Goal: Information Seeking & Learning: Learn about a topic

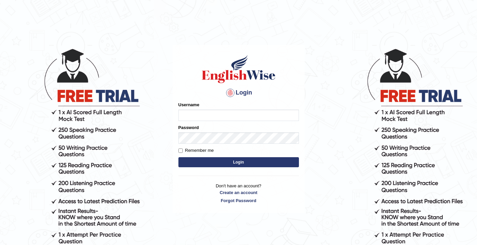
type input "ghena"
click at [206, 165] on button "Login" at bounding box center [238, 162] width 121 height 10
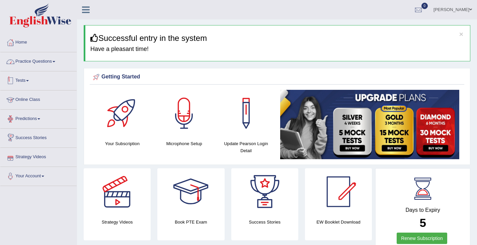
click at [35, 61] on link "Practice Questions" at bounding box center [38, 60] width 76 height 17
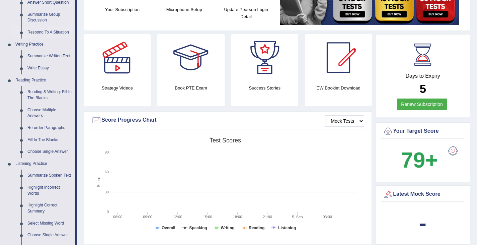
scroll to position [167, 0]
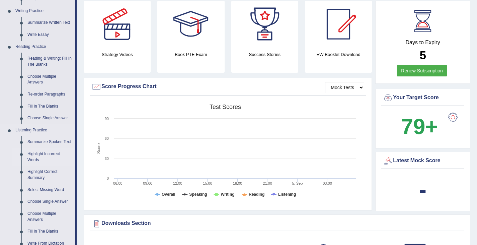
click at [45, 153] on link "Highlight Incorrect Words" at bounding box center [49, 157] width 51 height 18
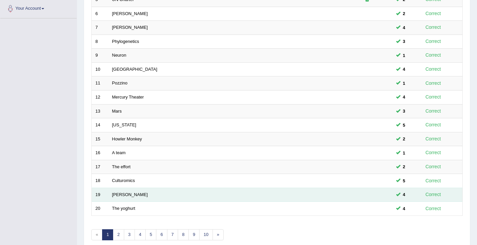
scroll to position [199, 0]
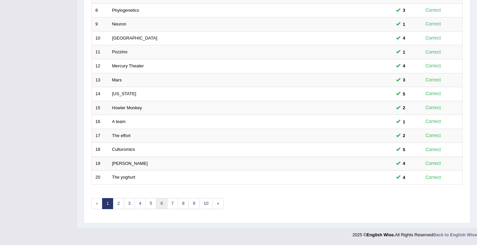
click at [166, 205] on link "6" at bounding box center [161, 203] width 11 height 11
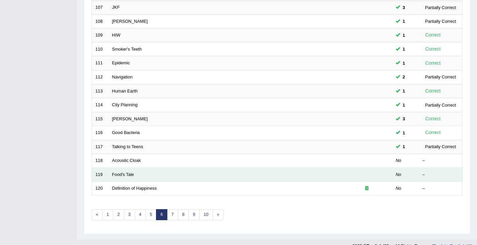
scroll to position [199, 0]
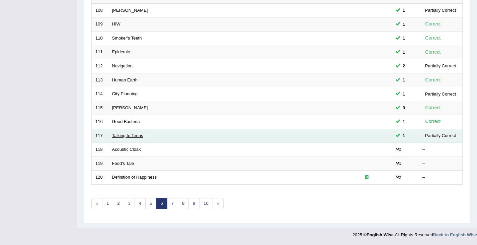
click at [118, 134] on link "Talking to Teens" at bounding box center [127, 135] width 31 height 5
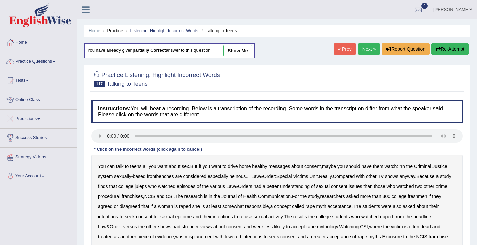
click at [93, 75] on div at bounding box center [96, 75] width 10 height 10
click at [365, 79] on div at bounding box center [276, 79] width 371 height 20
click at [354, 88] on div at bounding box center [276, 79] width 371 height 20
click at [432, 73] on div at bounding box center [276, 79] width 371 height 20
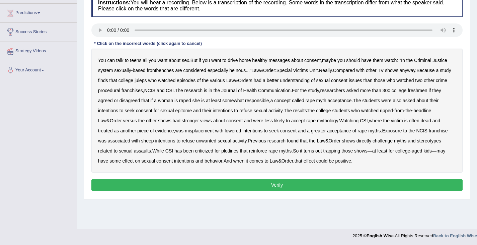
scroll to position [107, 0]
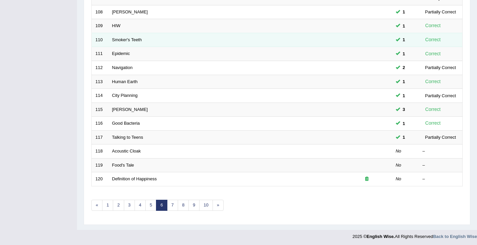
scroll to position [199, 0]
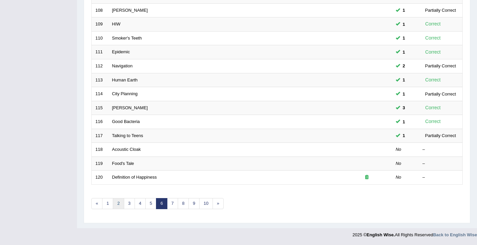
click at [120, 205] on link "2" at bounding box center [118, 203] width 11 height 11
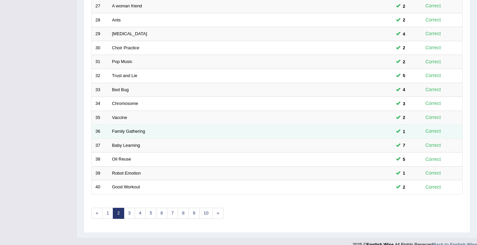
scroll to position [199, 0]
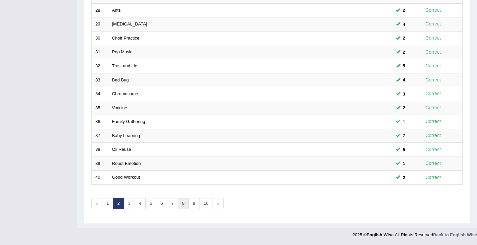
click at [180, 203] on link "8" at bounding box center [183, 203] width 11 height 11
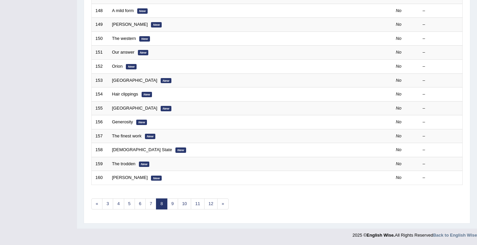
scroll to position [199, 0]
click at [131, 205] on link "5" at bounding box center [129, 203] width 11 height 11
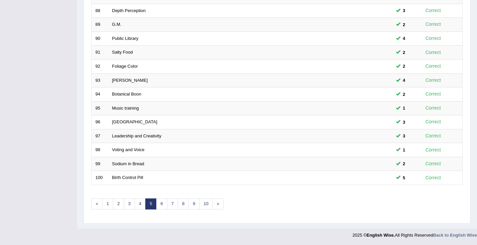
scroll to position [199, 0]
click at [162, 204] on link "6" at bounding box center [161, 203] width 11 height 11
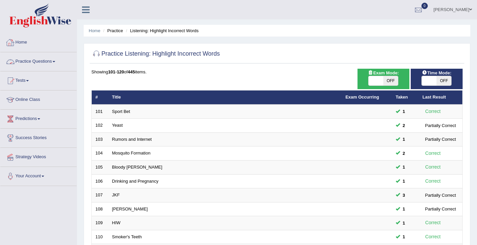
click at [55, 61] on span at bounding box center [54, 61] width 3 height 1
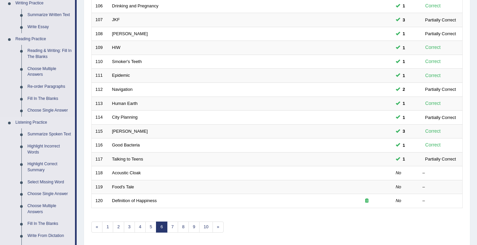
scroll to position [167, 0]
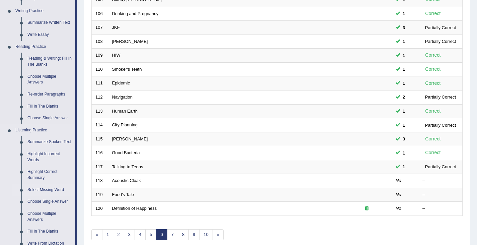
click at [42, 190] on link "Select Missing Word" at bounding box center [49, 190] width 51 height 12
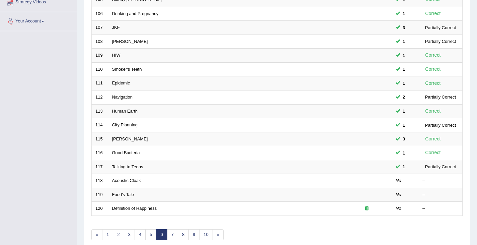
scroll to position [199, 0]
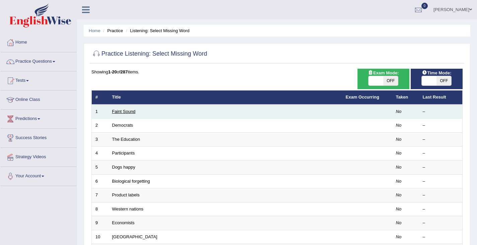
click at [118, 112] on link "Faint Sound" at bounding box center [123, 111] width 23 height 5
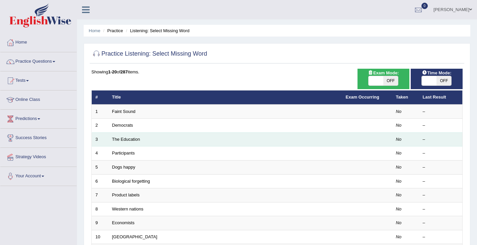
click at [120, 142] on td "The Education" at bounding box center [225, 139] width 234 height 14
click at [123, 140] on link "The Education" at bounding box center [126, 139] width 28 height 5
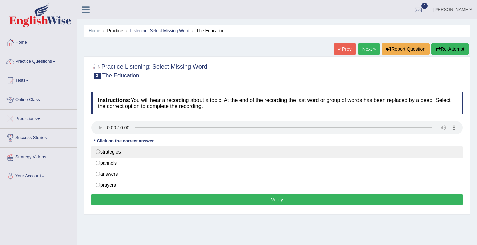
click at [100, 153] on label "strategies" at bounding box center [276, 151] width 371 height 11
radio input "true"
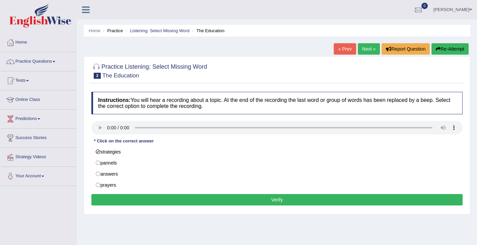
click at [293, 201] on button "Verify" at bounding box center [276, 199] width 371 height 11
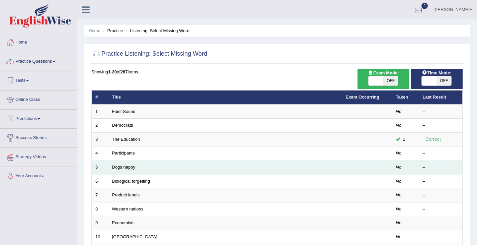
click at [129, 168] on link "Dogs happy" at bounding box center [123, 166] width 23 height 5
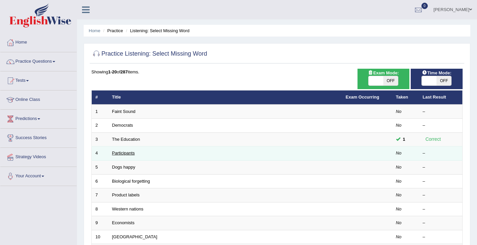
click at [119, 153] on link "Participants" at bounding box center [123, 152] width 23 height 5
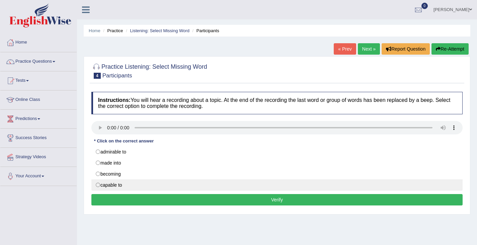
drag, startPoint x: 98, startPoint y: 186, endPoint x: 108, endPoint y: 189, distance: 10.4
click at [98, 186] on label "capable to" at bounding box center [276, 184] width 371 height 11
radio input "true"
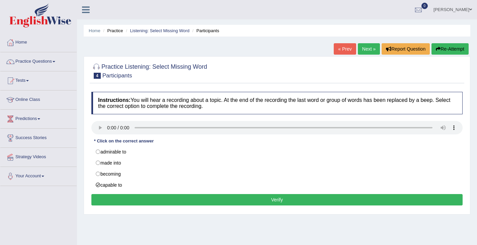
click at [185, 202] on button "Verify" at bounding box center [276, 199] width 371 height 11
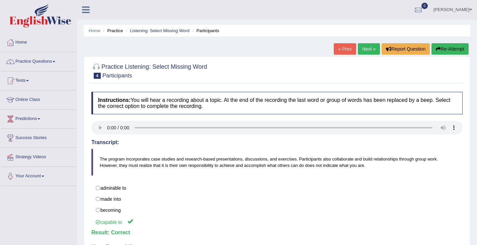
click at [56, 63] on link "Practice Questions" at bounding box center [38, 60] width 76 height 17
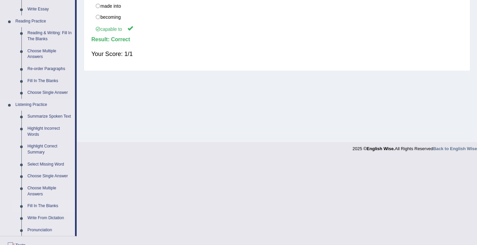
scroll to position [201, 0]
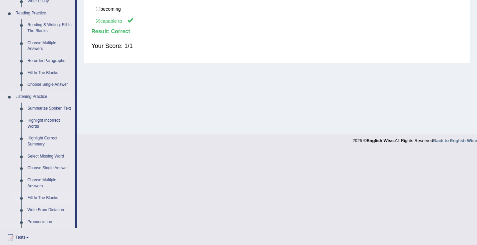
click at [32, 198] on link "Fill In The Blanks" at bounding box center [49, 198] width 51 height 12
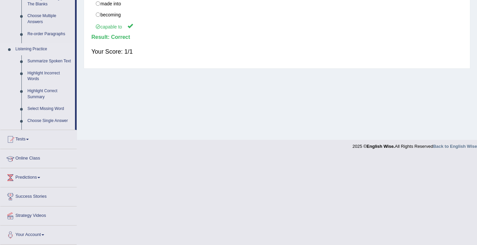
scroll to position [107, 0]
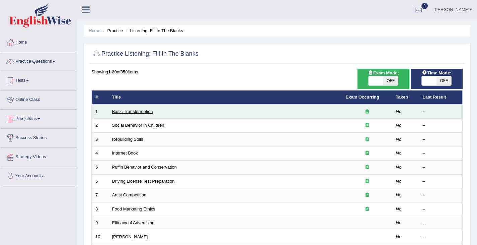
click at [125, 112] on link "Basic Transformation" at bounding box center [132, 111] width 41 height 5
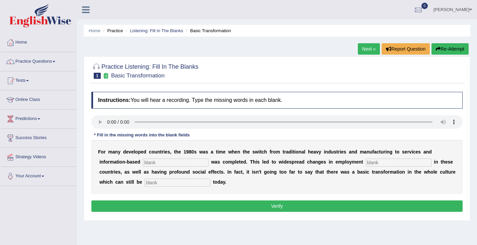
click at [172, 161] on input "text" at bounding box center [176, 162] width 66 height 8
type input "enterprise"
click at [393, 162] on input "text" at bounding box center [399, 162] width 66 height 8
type input "patters"
click at [179, 183] on input "text" at bounding box center [178, 182] width 66 height 8
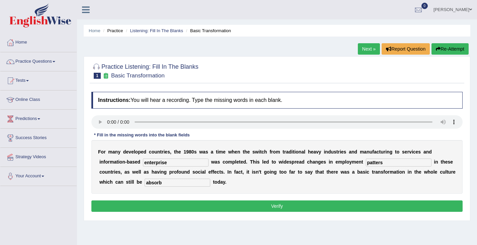
type input "absorb"
click at [278, 205] on button "Verify" at bounding box center [276, 205] width 371 height 11
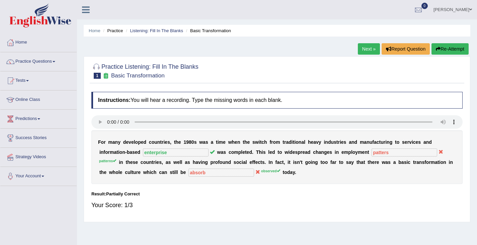
click at [363, 52] on link "Next »" at bounding box center [369, 48] width 22 height 11
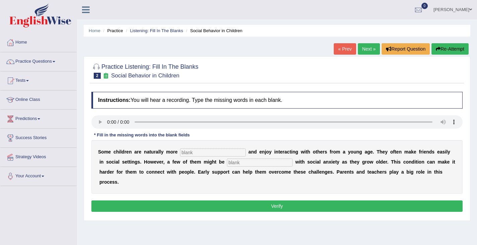
click at [207, 155] on input "text" at bounding box center [213, 152] width 66 height 8
type input "sociable"
click at [250, 164] on input "text" at bounding box center [260, 162] width 66 height 8
type input "diagnose"
click at [239, 206] on button "Verify" at bounding box center [276, 205] width 371 height 11
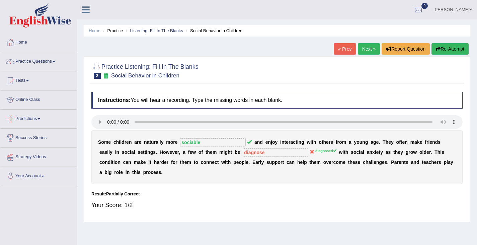
click at [364, 50] on link "Next »" at bounding box center [369, 48] width 22 height 11
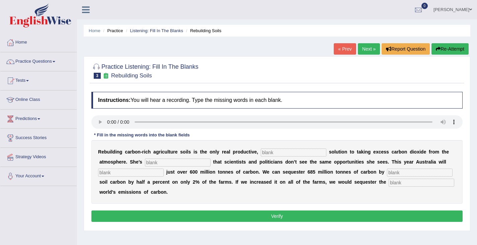
click at [300, 151] on input "text" at bounding box center [294, 152] width 66 height 8
type input "permanent"
click at [175, 161] on input "text" at bounding box center [178, 162] width 66 height 8
type input "frustrated"
click at [395, 170] on input "text" at bounding box center [420, 172] width 66 height 8
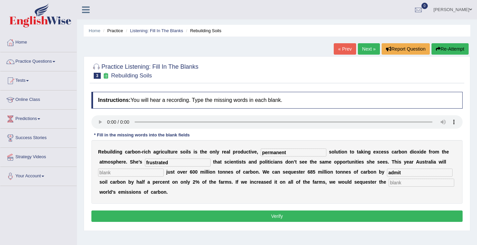
type input "admit"
click at [129, 181] on b "b" at bounding box center [129, 181] width 3 height 5
click at [119, 172] on input "text" at bounding box center [131, 172] width 66 height 8
type input "increasing"
click at [408, 184] on input "text" at bounding box center [422, 182] width 66 height 8
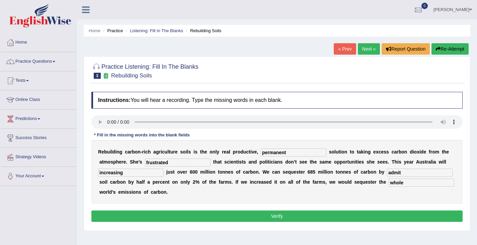
type input "whole"
click at [267, 219] on button "Verify" at bounding box center [276, 215] width 371 height 11
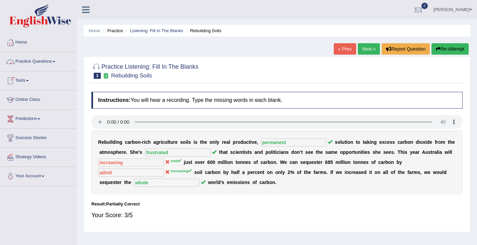
click at [55, 62] on span at bounding box center [54, 61] width 3 height 1
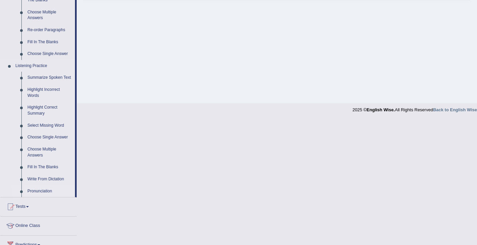
scroll to position [234, 0]
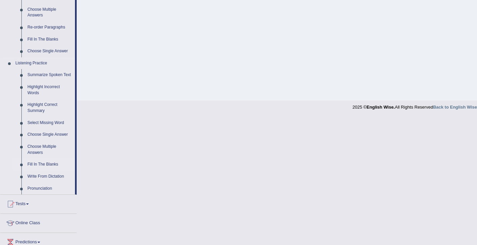
click at [46, 164] on link "Fill In The Blanks" at bounding box center [49, 164] width 51 height 12
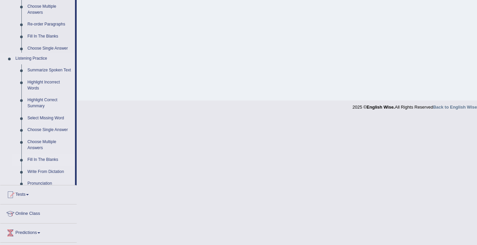
scroll to position [107, 0]
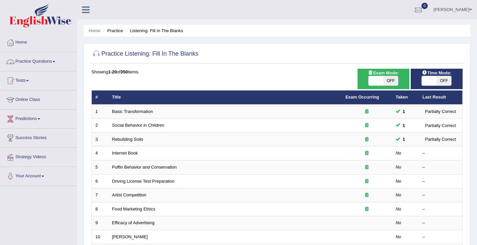
click at [55, 61] on span at bounding box center [54, 61] width 3 height 1
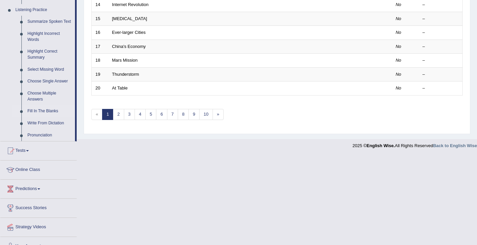
scroll to position [299, 0]
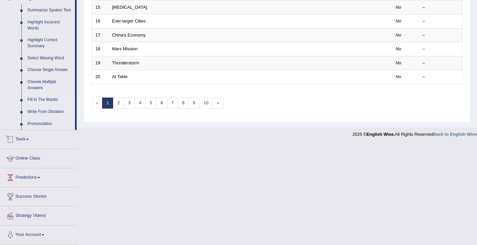
click at [43, 112] on link "Write From Dictation" at bounding box center [49, 112] width 51 height 12
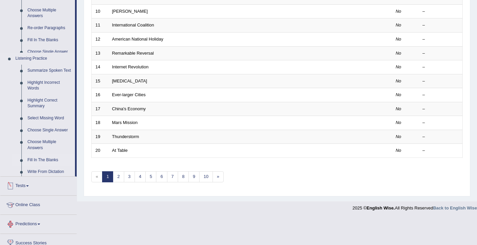
scroll to position [199, 0]
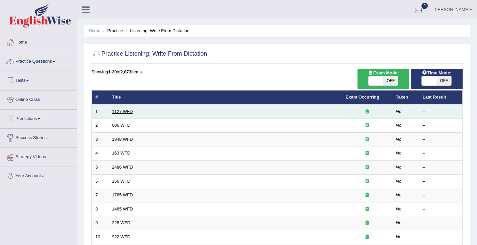
click at [115, 111] on link "1127 WFD" at bounding box center [122, 111] width 21 height 5
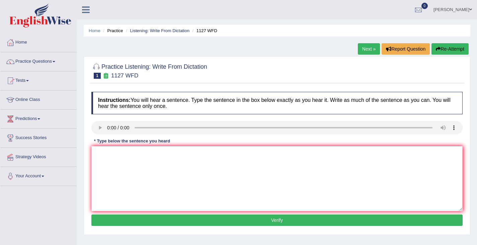
click at [362, 49] on link "Next »" at bounding box center [369, 48] width 22 height 11
click at [100, 151] on textarea at bounding box center [276, 178] width 371 height 65
type textarea "s"
drag, startPoint x: 119, startPoint y: 156, endPoint x: 124, endPoint y: 152, distance: 6.4
click at [120, 154] on textarea "Students" at bounding box center [276, 178] width 371 height 65
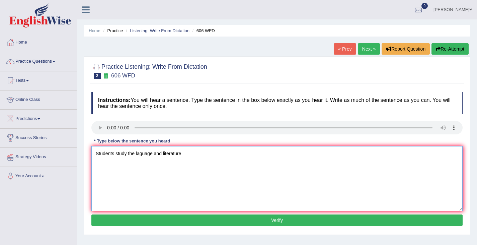
drag, startPoint x: 140, startPoint y: 155, endPoint x: 165, endPoint y: 140, distance: 29.2
click at [141, 155] on textarea "Students study the laguage and literature" at bounding box center [276, 178] width 371 height 65
click at [194, 157] on textarea "Students study the language and literature" at bounding box center [276, 178] width 371 height 65
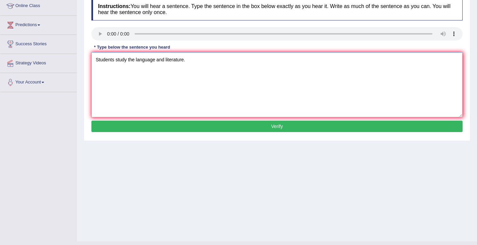
scroll to position [100, 0]
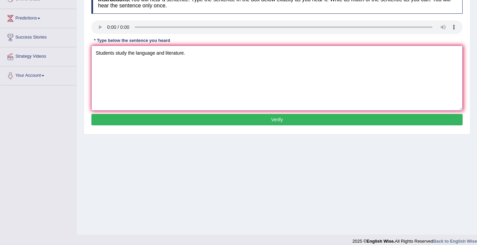
type textarea "Students study the language and literature."
drag, startPoint x: 270, startPoint y: 114, endPoint x: 267, endPoint y: 119, distance: 6.4
click at [270, 115] on div "Instructions: You will hear a sentence. Type the sentence in the box below exac…" at bounding box center [277, 59] width 375 height 143
click at [267, 119] on button "Verify" at bounding box center [276, 119] width 371 height 11
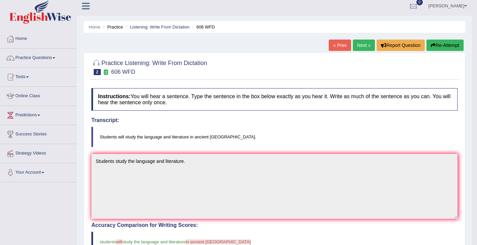
scroll to position [0, 0]
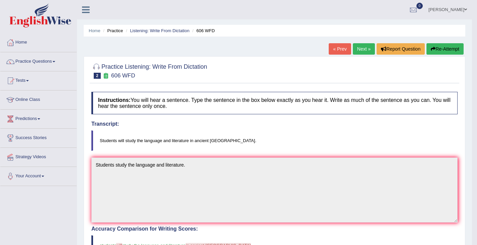
click at [364, 43] on link "Next »" at bounding box center [364, 48] width 22 height 11
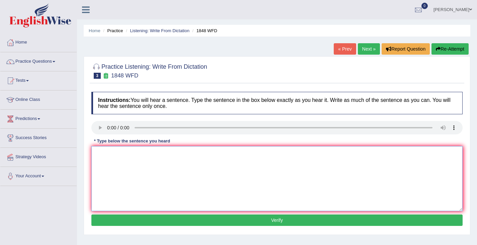
click at [96, 156] on textarea at bounding box center [276, 178] width 371 height 65
type textarea "a"
click at [131, 153] on textarea "Students must pfresent a valid undentification to enroll in this course." at bounding box center [276, 178] width 371 height 65
type textarea "Students must present a valid undentification to enroll in this course."
click at [225, 221] on button "Verify" at bounding box center [276, 219] width 371 height 11
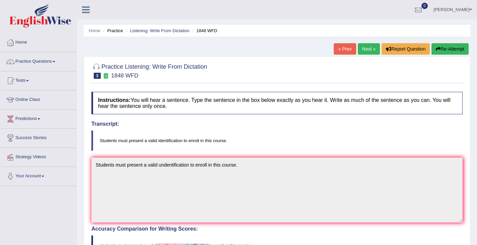
click at [452, 50] on button "Re-Attempt" at bounding box center [450, 48] width 37 height 11
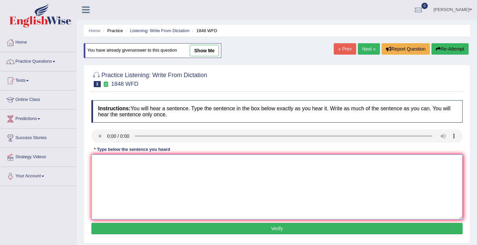
click at [103, 167] on textarea at bounding box center [276, 186] width 371 height 65
click at [157, 161] on textarea "Students must present a valin identification tyo wenroll this course." at bounding box center [276, 186] width 371 height 65
click at [190, 163] on textarea "Students must present a valid identification tyo wenroll this course." at bounding box center [276, 186] width 371 height 65
click at [195, 162] on textarea "Students must present a valid identification to wenroll this course." at bounding box center [276, 186] width 371 height 65
type textarea "Students must present a valid identification to enroll this course."
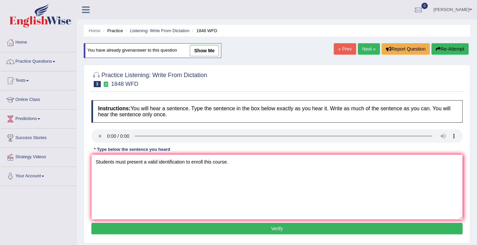
click at [160, 228] on button "Verify" at bounding box center [276, 228] width 371 height 11
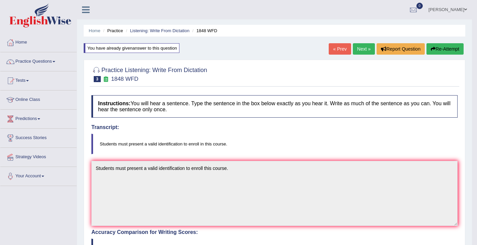
drag, startPoint x: 356, startPoint y: 49, endPoint x: 354, endPoint y: 40, distance: 9.8
click at [356, 49] on link "Next »" at bounding box center [364, 48] width 22 height 11
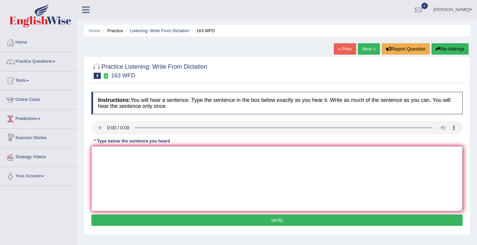
click at [99, 152] on textarea at bounding box center [276, 178] width 371 height 65
click at [154, 154] on textarea "A number of assignments to be submitted to." at bounding box center [276, 178] width 371 height 65
click at [196, 153] on textarea "A number of assignments will be submitted to." at bounding box center [276, 178] width 371 height 65
drag, startPoint x: 206, startPoint y: 156, endPoint x: 224, endPoint y: 144, distance: 21.7
click at [207, 155] on textarea "A number of assignments will be submitted to a conference." at bounding box center [276, 178] width 371 height 65
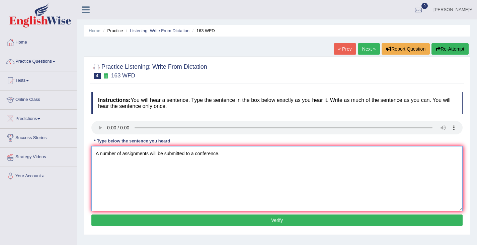
click at [223, 155] on textarea "A number of assignments will be submitted to a conference." at bounding box center [276, 178] width 371 height 65
type textarea "A number of assignments will be submitted to a conference."
click at [239, 222] on button "Verify" at bounding box center [276, 219] width 371 height 11
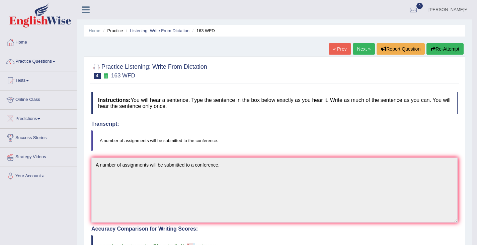
click at [55, 63] on link "Practice Questions" at bounding box center [38, 60] width 76 height 17
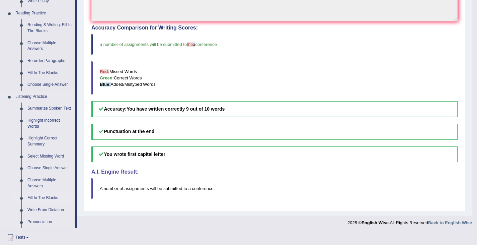
scroll to position [234, 0]
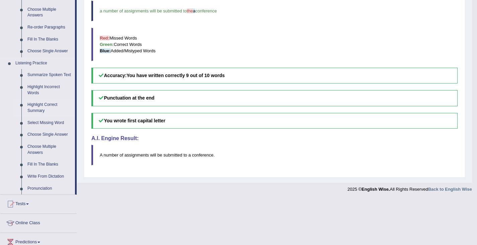
click at [33, 110] on link "Highlight Correct Summary" at bounding box center [49, 108] width 51 height 18
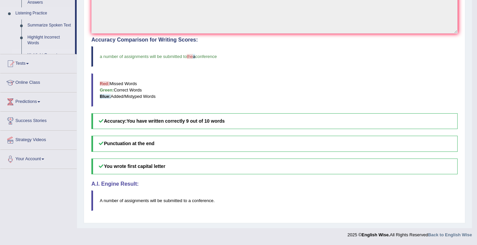
scroll to position [90, 0]
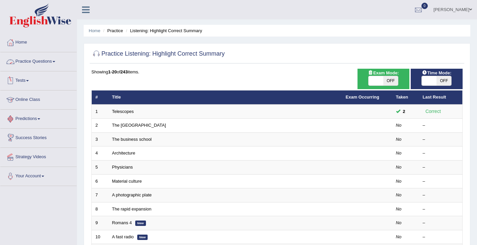
click at [57, 64] on link "Practice Questions" at bounding box center [38, 60] width 76 height 17
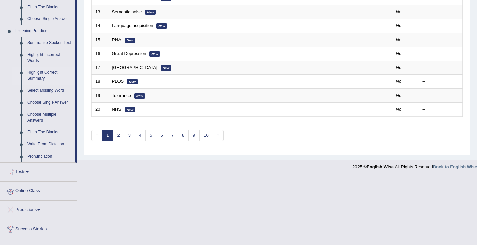
scroll to position [268, 0]
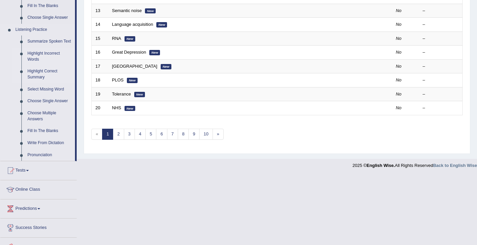
click at [38, 57] on link "Highlight Incorrect Words" at bounding box center [49, 57] width 51 height 18
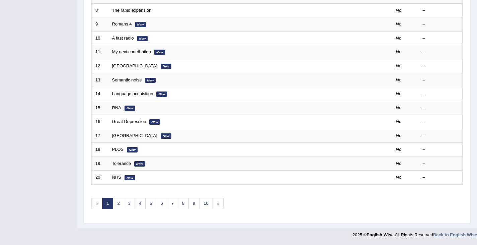
scroll to position [97, 0]
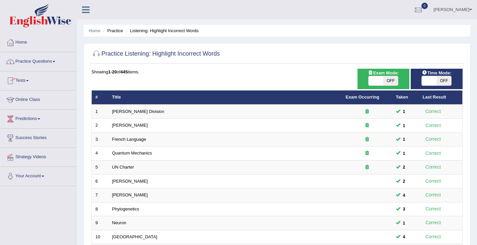
click at [55, 60] on link "Practice Questions" at bounding box center [38, 60] width 76 height 17
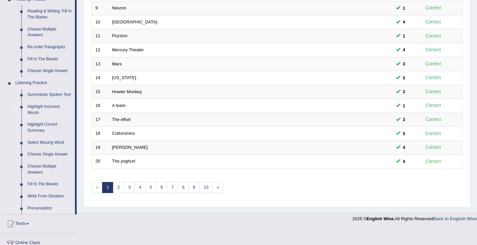
scroll to position [234, 0]
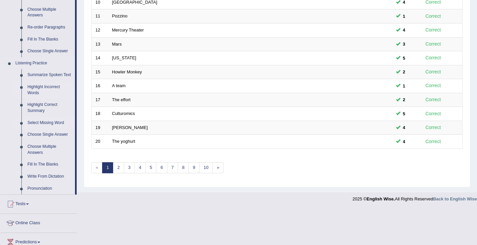
click at [57, 123] on link "Select Missing Word" at bounding box center [49, 123] width 51 height 12
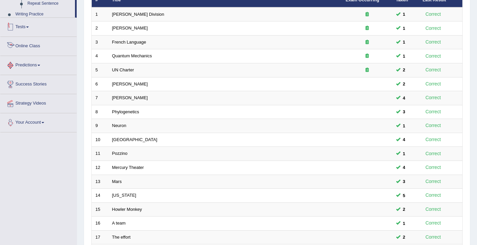
scroll to position [199, 0]
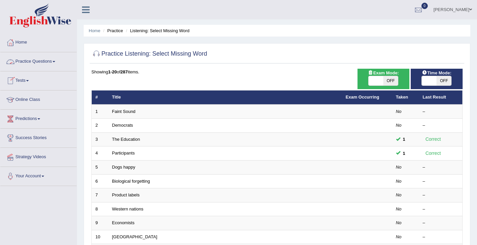
click at [55, 62] on span at bounding box center [54, 61] width 3 height 1
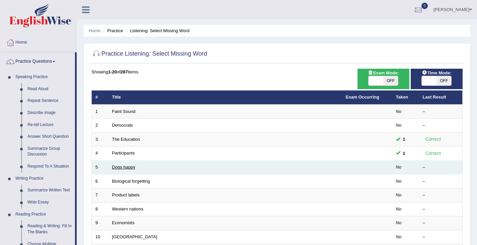
click at [124, 167] on link "Dogs happy" at bounding box center [123, 166] width 23 height 5
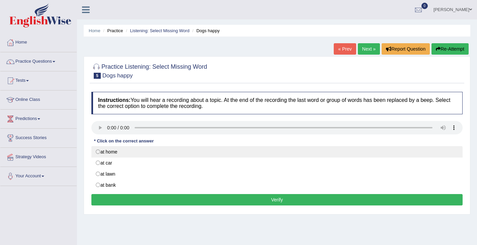
click at [97, 151] on label "at home" at bounding box center [276, 151] width 371 height 11
radio input "true"
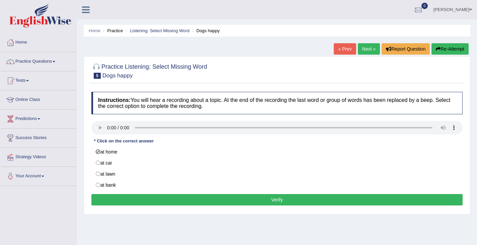
click at [188, 198] on button "Verify" at bounding box center [276, 199] width 371 height 11
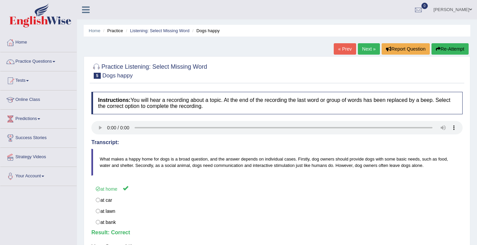
click at [365, 51] on link "Next »" at bounding box center [369, 48] width 22 height 11
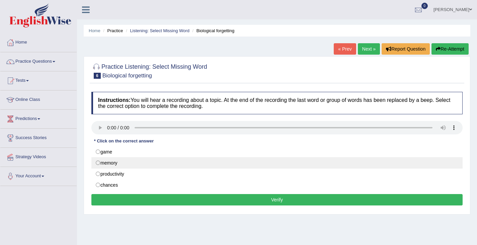
click at [99, 162] on label "memory" at bounding box center [276, 162] width 371 height 11
radio input "true"
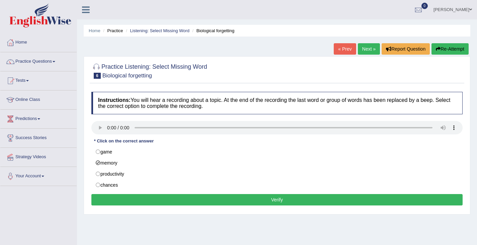
click at [158, 201] on button "Verify" at bounding box center [276, 199] width 371 height 11
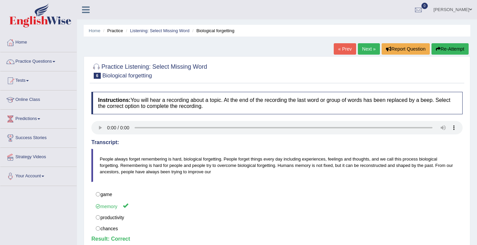
click at [364, 51] on link "Next »" at bounding box center [369, 48] width 22 height 11
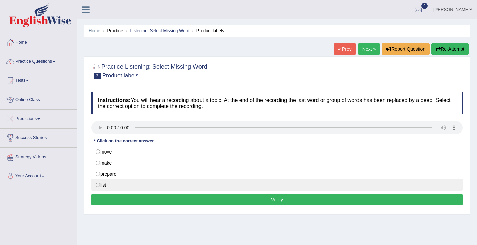
click at [96, 185] on label "list" at bounding box center [276, 184] width 371 height 11
radio input "true"
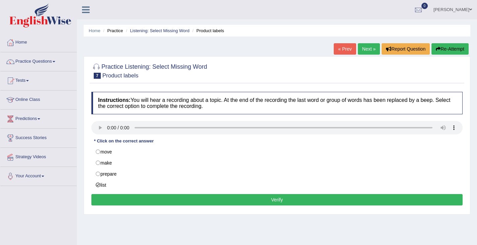
click at [147, 201] on button "Verify" at bounding box center [276, 199] width 371 height 11
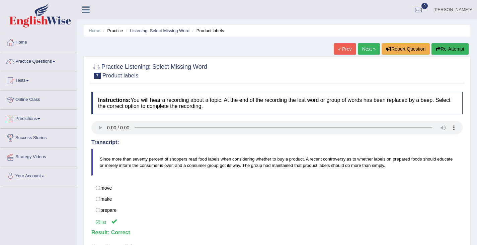
click at [364, 52] on link "Next »" at bounding box center [369, 48] width 22 height 11
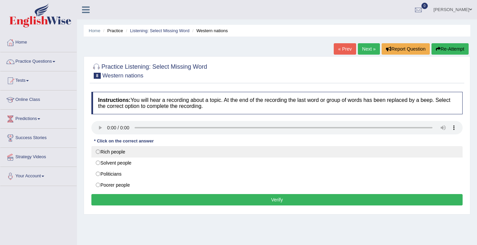
click at [97, 153] on label "Rich people" at bounding box center [276, 151] width 371 height 11
radio input "true"
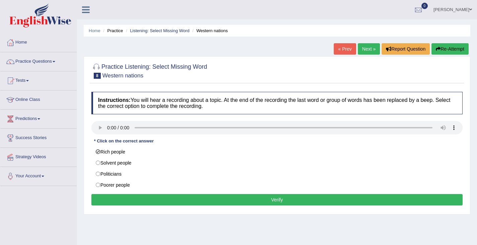
click at [143, 197] on button "Verify" at bounding box center [276, 199] width 371 height 11
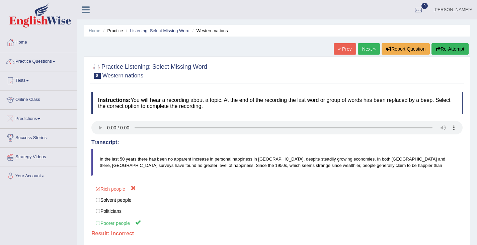
click at [443, 48] on button "Re-Attempt" at bounding box center [450, 48] width 37 height 11
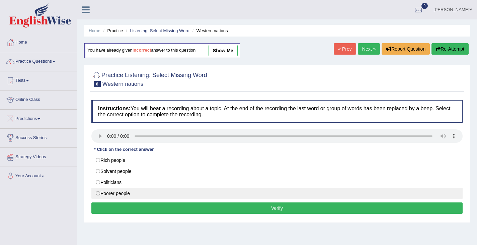
click at [97, 193] on label "Poorer people" at bounding box center [276, 193] width 371 height 11
radio input "true"
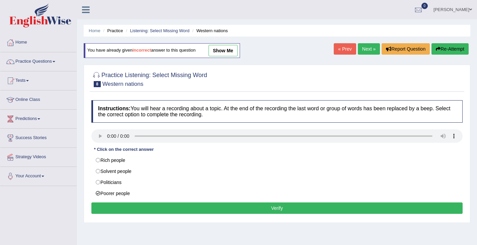
click at [146, 211] on button "Verify" at bounding box center [276, 207] width 371 height 11
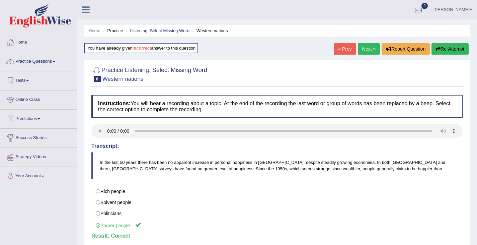
click at [362, 48] on link "Next »" at bounding box center [369, 48] width 22 height 11
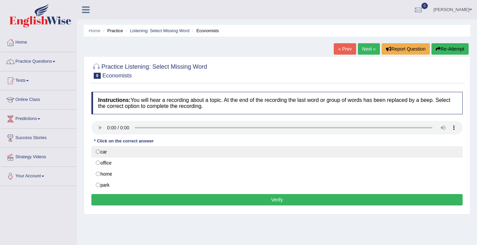
click at [99, 153] on label "car" at bounding box center [276, 151] width 371 height 11
radio input "true"
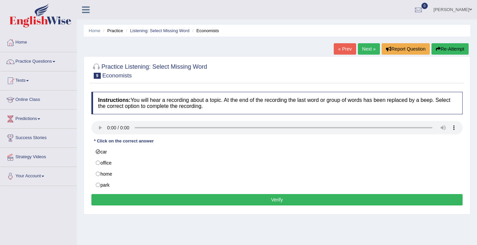
click at [136, 202] on button "Verify" at bounding box center [276, 199] width 371 height 11
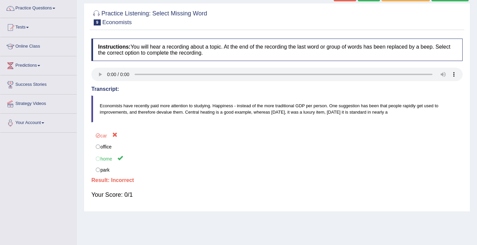
scroll to position [40, 0]
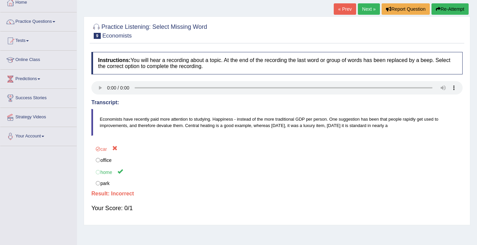
click at [448, 11] on button "Re-Attempt" at bounding box center [450, 8] width 37 height 11
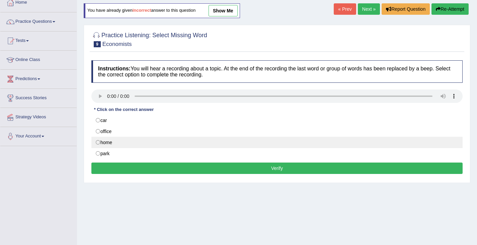
click at [98, 145] on label "home" at bounding box center [276, 142] width 371 height 11
radio input "true"
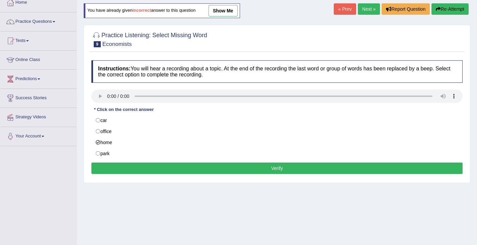
click at [168, 169] on button "Verify" at bounding box center [276, 167] width 371 height 11
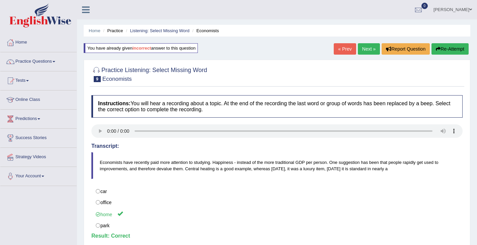
click at [368, 47] on link "Next »" at bounding box center [369, 48] width 22 height 11
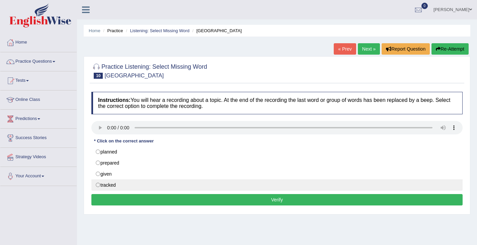
click at [96, 185] on label "tracked" at bounding box center [276, 184] width 371 height 11
radio input "true"
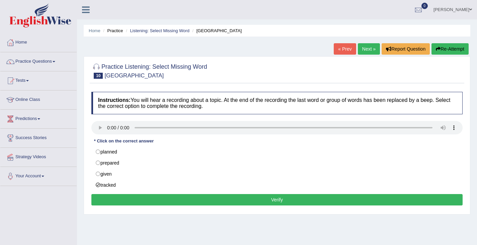
click at [203, 198] on button "Verify" at bounding box center [276, 199] width 371 height 11
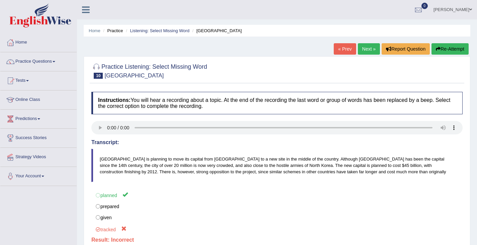
click at [451, 48] on button "Re-Attempt" at bounding box center [450, 48] width 37 height 11
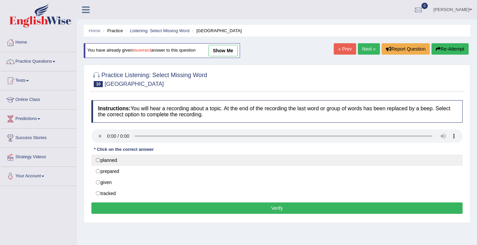
click at [102, 159] on label "planned" at bounding box center [276, 159] width 371 height 11
radio input "true"
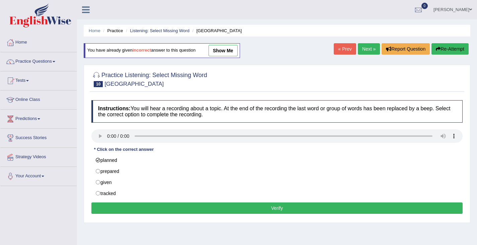
click at [179, 209] on button "Verify" at bounding box center [276, 207] width 371 height 11
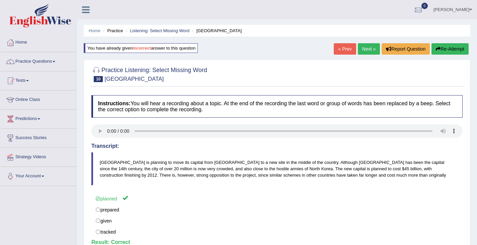
click at [366, 52] on link "Next »" at bounding box center [369, 48] width 22 height 11
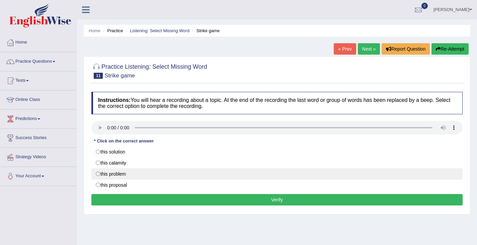
click at [97, 173] on label "this problem" at bounding box center [276, 173] width 371 height 11
radio input "true"
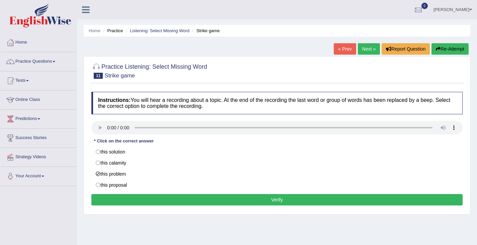
click at [133, 200] on button "Verify" at bounding box center [276, 199] width 371 height 11
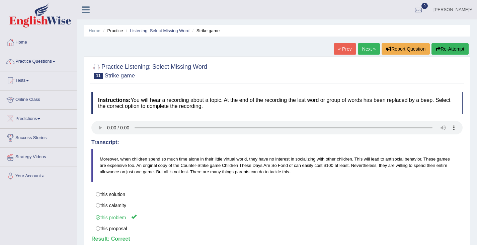
click at [362, 50] on link "Next »" at bounding box center [369, 48] width 22 height 11
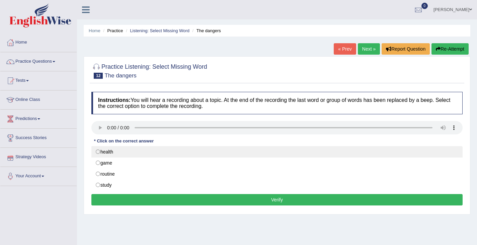
click at [98, 150] on label "health" at bounding box center [276, 151] width 371 height 11
radio input "true"
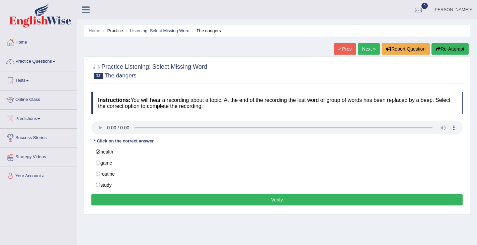
click at [167, 200] on button "Verify" at bounding box center [276, 199] width 371 height 11
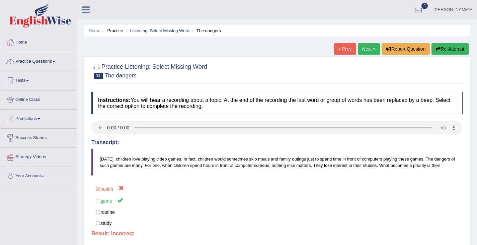
click at [449, 46] on button "Re-Attempt" at bounding box center [450, 48] width 37 height 11
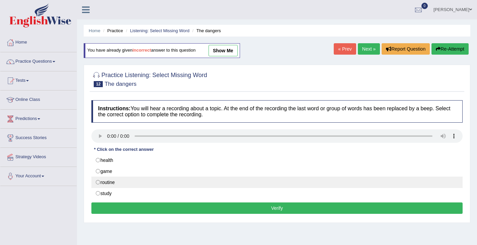
drag, startPoint x: 98, startPoint y: 170, endPoint x: 115, endPoint y: 186, distance: 23.5
click at [98, 170] on label "game" at bounding box center [276, 170] width 371 height 11
radio input "true"
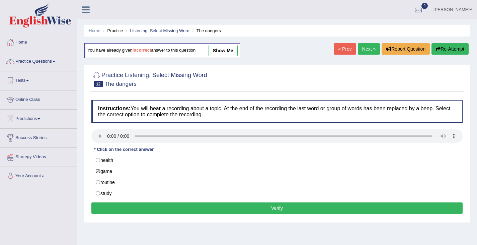
click at [136, 206] on button "Verify" at bounding box center [276, 207] width 371 height 11
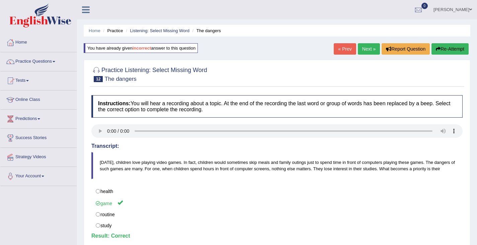
click at [362, 47] on link "Next »" at bounding box center [369, 48] width 22 height 11
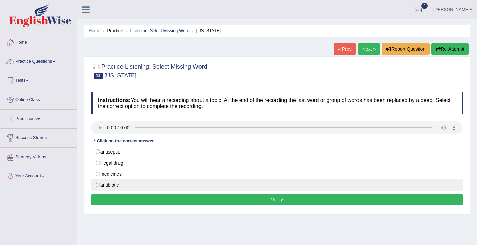
click at [99, 185] on label "antibiotic" at bounding box center [276, 184] width 371 height 11
radio input "true"
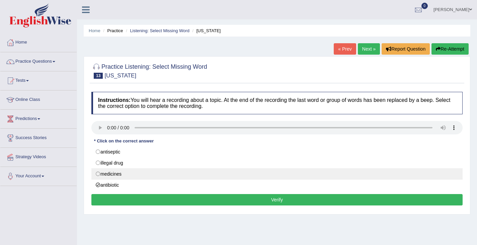
click at [99, 174] on label "medicines" at bounding box center [276, 173] width 371 height 11
radio input "true"
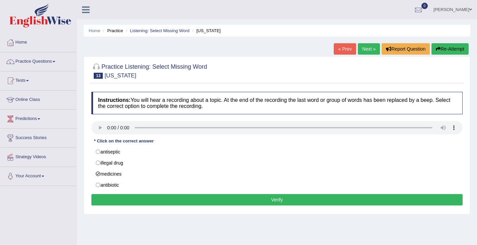
click at [121, 198] on button "Verify" at bounding box center [276, 199] width 371 height 11
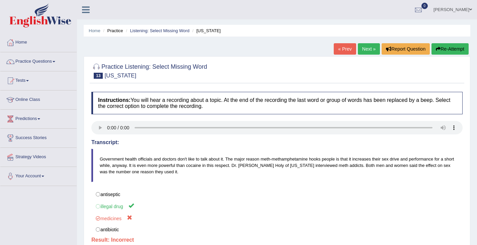
click at [448, 49] on button "Re-Attempt" at bounding box center [450, 48] width 37 height 11
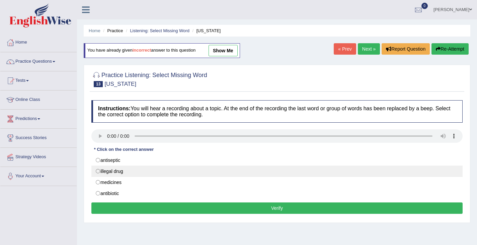
click at [97, 170] on label "illegal drug" at bounding box center [276, 170] width 371 height 11
radio input "true"
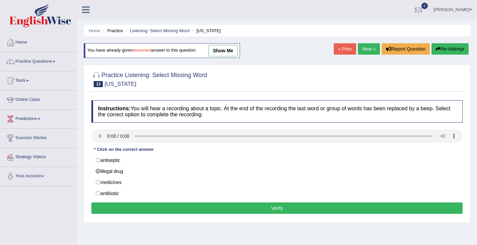
click at [127, 209] on button "Verify" at bounding box center [276, 207] width 371 height 11
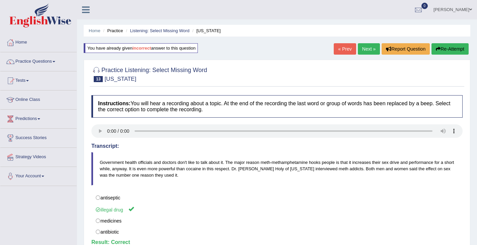
click at [365, 49] on link "Next »" at bounding box center [369, 48] width 22 height 11
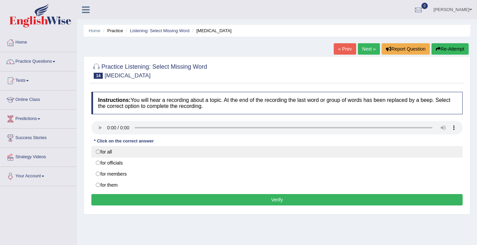
click at [98, 152] on label "for all" at bounding box center [276, 151] width 371 height 11
radio input "true"
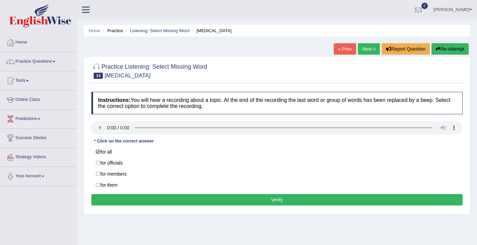
click at [153, 198] on button "Verify" at bounding box center [276, 199] width 371 height 11
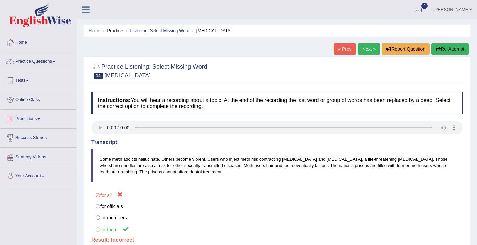
click at [447, 49] on button "Re-Attempt" at bounding box center [450, 48] width 37 height 11
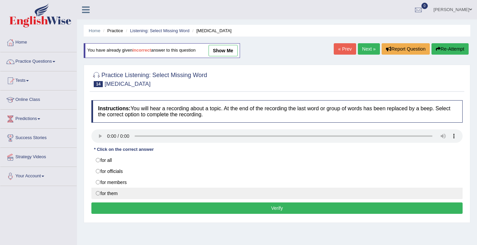
click at [110, 193] on label "for them" at bounding box center [276, 193] width 371 height 11
radio input "true"
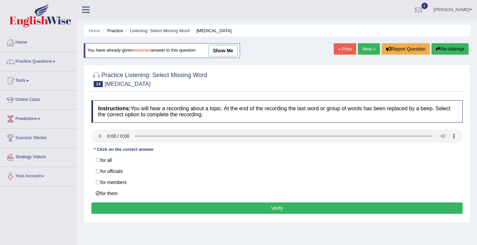
click at [174, 207] on button "Verify" at bounding box center [276, 207] width 371 height 11
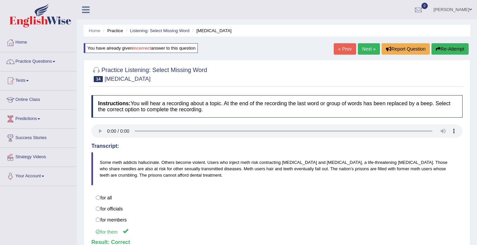
click at [366, 49] on link "Next »" at bounding box center [369, 48] width 22 height 11
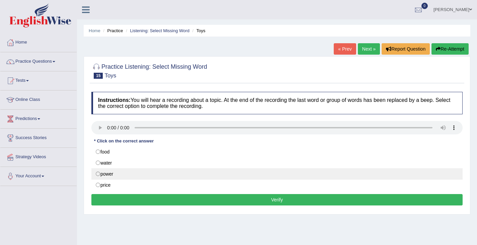
click at [98, 175] on label "power" at bounding box center [276, 173] width 371 height 11
radio input "true"
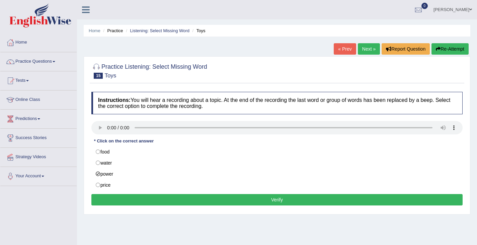
click at [116, 198] on button "Verify" at bounding box center [276, 199] width 371 height 11
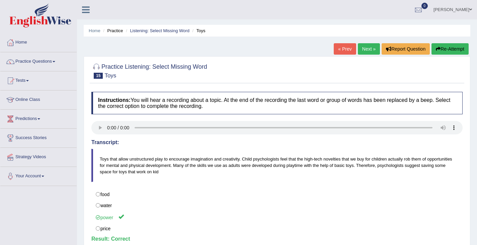
click at [367, 49] on link "Next »" at bounding box center [369, 48] width 22 height 11
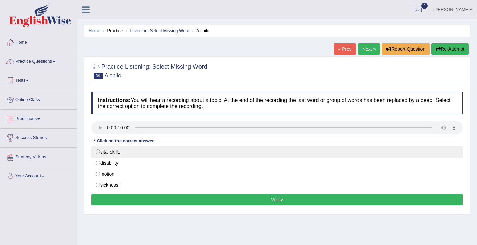
click at [97, 151] on label "vital skills" at bounding box center [276, 151] width 371 height 11
radio input "true"
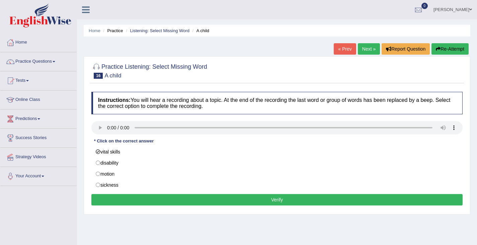
click at [125, 196] on button "Verify" at bounding box center [276, 199] width 371 height 11
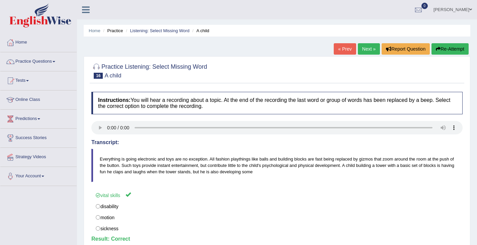
click at [367, 50] on link "Next »" at bounding box center [369, 48] width 22 height 11
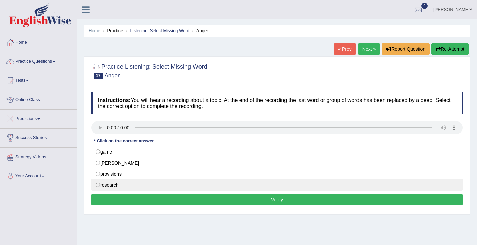
click at [98, 186] on label "research" at bounding box center [276, 184] width 371 height 11
radio input "true"
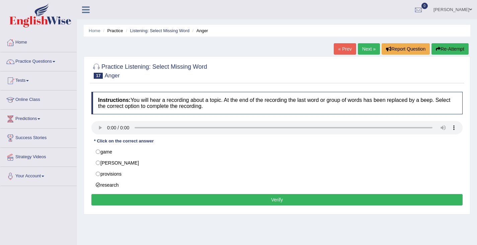
click at [122, 199] on button "Verify" at bounding box center [276, 199] width 371 height 11
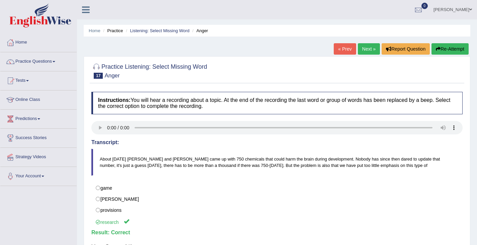
click at [364, 51] on link "Next »" at bounding box center [369, 48] width 22 height 11
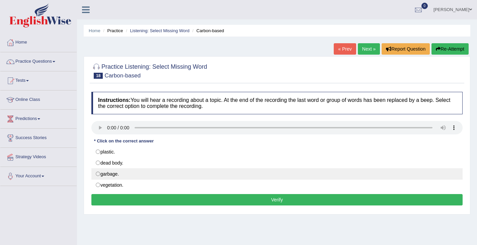
click at [109, 172] on label "garbage." at bounding box center [276, 173] width 371 height 11
radio input "true"
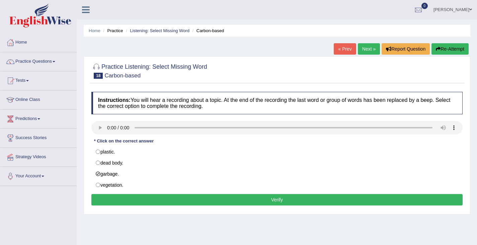
click at [149, 199] on button "Verify" at bounding box center [276, 199] width 371 height 11
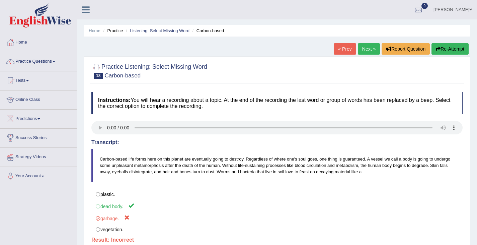
click at [457, 48] on button "Re-Attempt" at bounding box center [450, 48] width 37 height 11
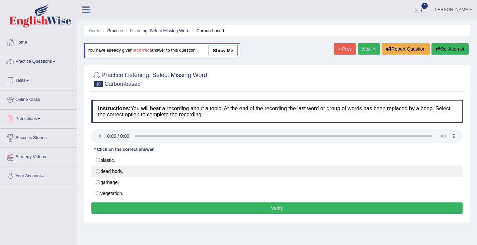
click at [98, 173] on label "dead body." at bounding box center [276, 170] width 371 height 11
radio input "true"
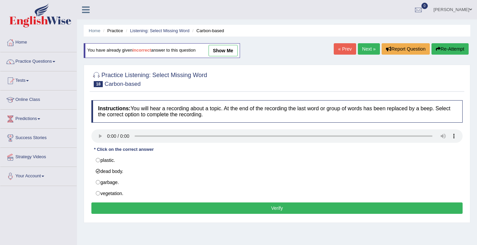
click at [127, 207] on button "Verify" at bounding box center [276, 207] width 371 height 11
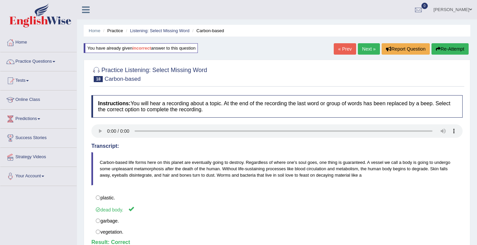
click at [371, 49] on link "Next »" at bounding box center [369, 48] width 22 height 11
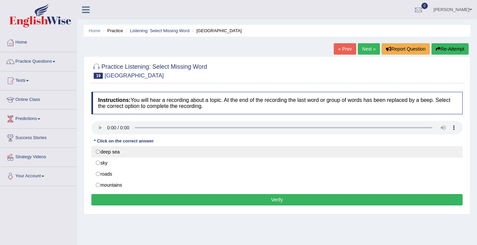
click at [101, 151] on label "deep sea" at bounding box center [276, 151] width 371 height 11
radio input "true"
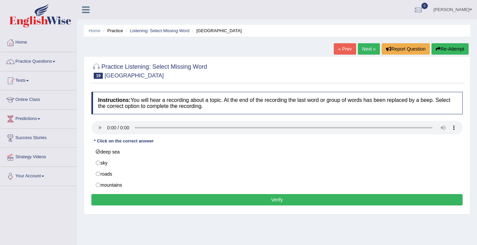
click at [139, 202] on button "Verify" at bounding box center [276, 199] width 371 height 11
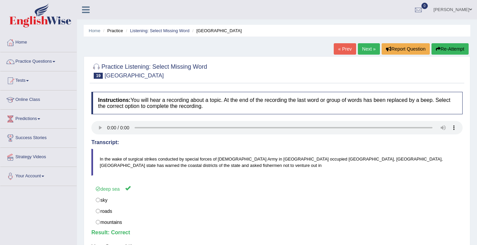
click at [362, 49] on link "Next »" at bounding box center [369, 48] width 22 height 11
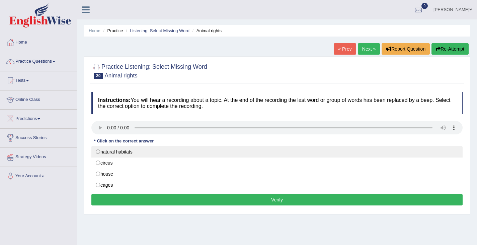
click at [97, 152] on label "natural habitats" at bounding box center [276, 151] width 371 height 11
radio input "true"
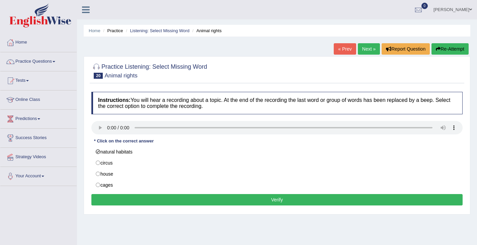
click at [110, 198] on button "Verify" at bounding box center [276, 199] width 371 height 11
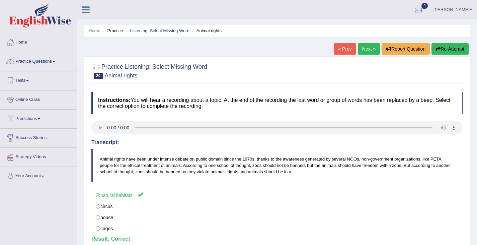
click at [370, 51] on link "Next »" at bounding box center [369, 48] width 22 height 11
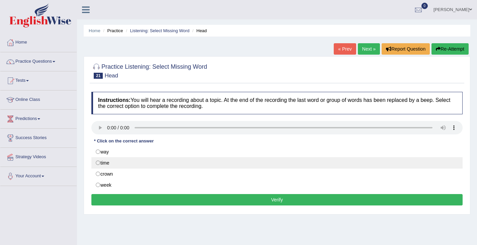
click at [99, 163] on label "time" at bounding box center [276, 162] width 371 height 11
radio input "true"
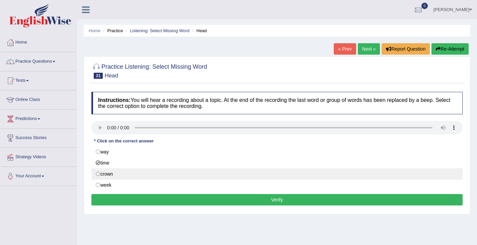
click at [98, 175] on label "crown" at bounding box center [276, 173] width 371 height 11
radio input "true"
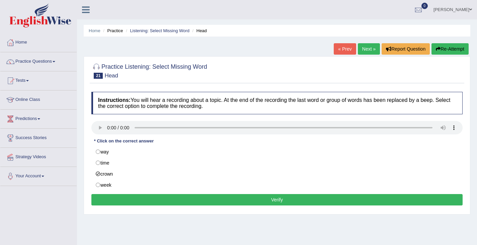
click at [137, 200] on button "Verify" at bounding box center [276, 199] width 371 height 11
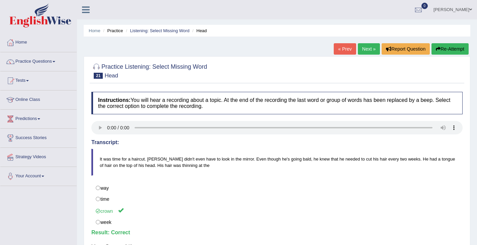
click at [368, 49] on link "Next »" at bounding box center [369, 48] width 22 height 11
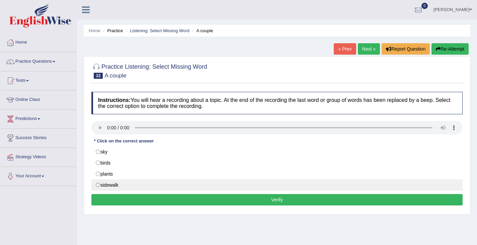
click at [138, 189] on label "sidewalk" at bounding box center [276, 184] width 371 height 11
radio input "true"
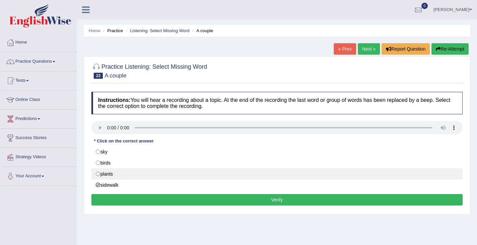
click at [125, 175] on label "plants" at bounding box center [276, 173] width 371 height 11
radio input "true"
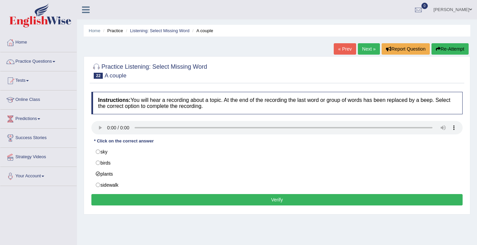
click at [126, 199] on button "Verify" at bounding box center [276, 199] width 371 height 11
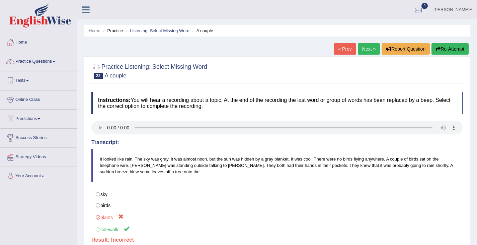
click at [455, 49] on button "Re-Attempt" at bounding box center [450, 48] width 37 height 11
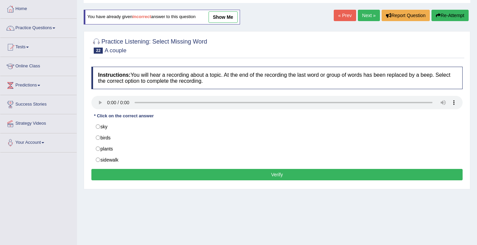
scroll to position [33, 0]
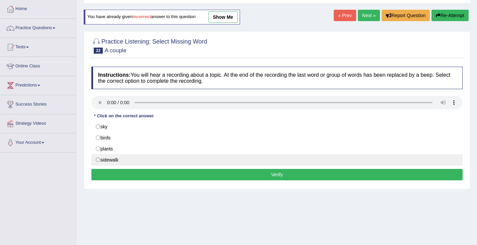
click at [99, 160] on label "sidewalk" at bounding box center [276, 159] width 371 height 11
radio input "true"
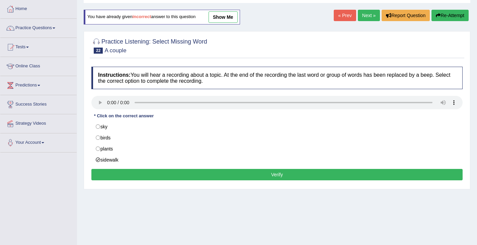
click at [119, 171] on button "Verify" at bounding box center [276, 174] width 371 height 11
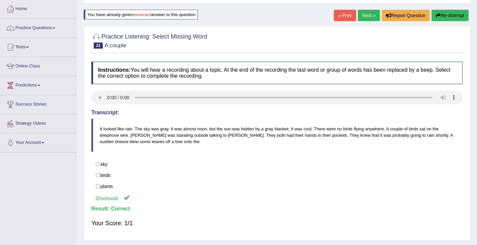
click at [368, 16] on link "Next »" at bounding box center [369, 15] width 22 height 11
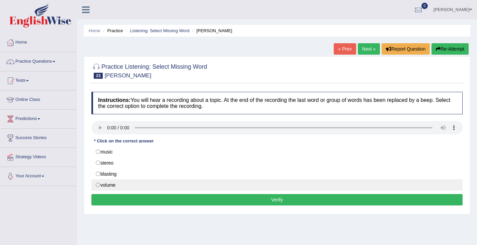
click at [102, 185] on label "volume" at bounding box center [276, 184] width 371 height 11
radio input "true"
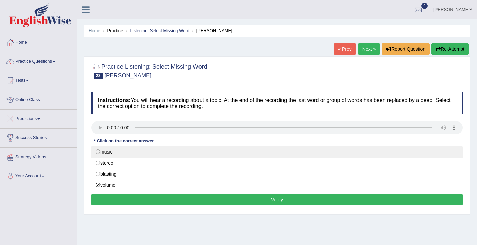
drag, startPoint x: 104, startPoint y: 152, endPoint x: 98, endPoint y: 152, distance: 5.7
click at [99, 152] on label "music" at bounding box center [276, 151] width 371 height 11
radio input "true"
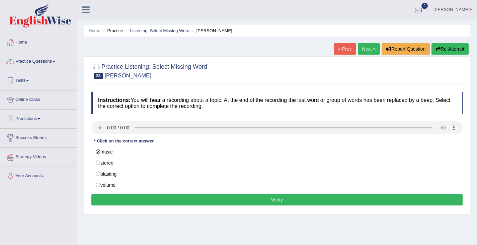
click at [270, 202] on button "Verify" at bounding box center [276, 199] width 371 height 11
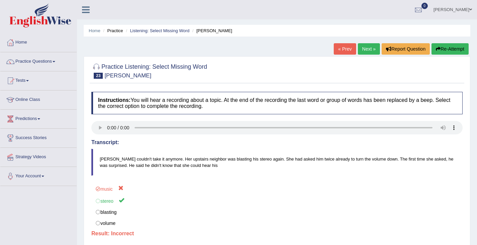
click at [444, 49] on button "Re-Attempt" at bounding box center [450, 48] width 37 height 11
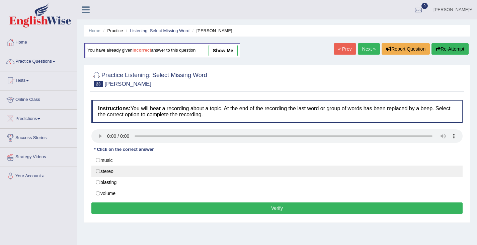
click at [100, 169] on label "stereo" at bounding box center [276, 170] width 371 height 11
radio input "true"
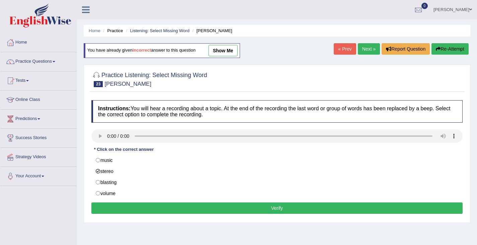
click at [130, 204] on button "Verify" at bounding box center [276, 207] width 371 height 11
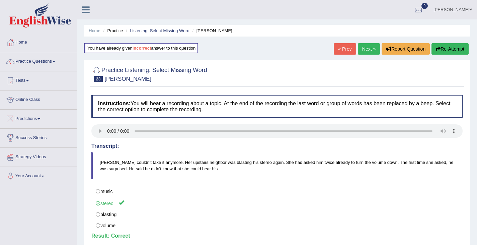
click at [365, 50] on link "Next »" at bounding box center [369, 48] width 22 height 11
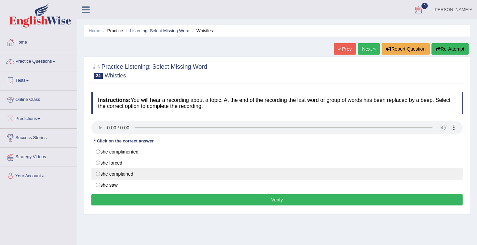
click at [97, 175] on label "she complained" at bounding box center [276, 173] width 371 height 11
radio input "true"
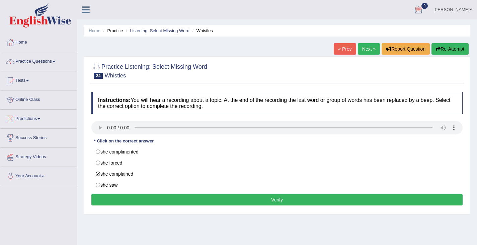
click at [120, 199] on button "Verify" at bounding box center [276, 199] width 371 height 11
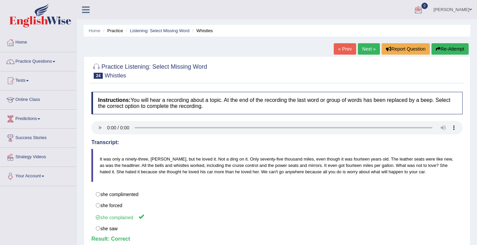
click at [370, 50] on link "Next »" at bounding box center [369, 48] width 22 height 11
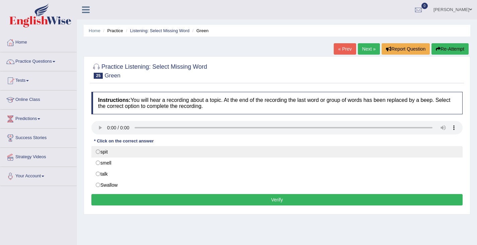
click at [100, 149] on label "spit" at bounding box center [276, 151] width 371 height 11
radio input "true"
click at [98, 151] on label "spit" at bounding box center [276, 151] width 371 height 11
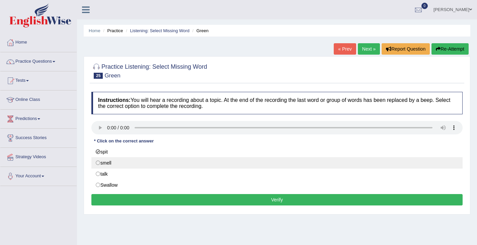
click at [97, 164] on label "smell" at bounding box center [276, 162] width 371 height 11
radio input "true"
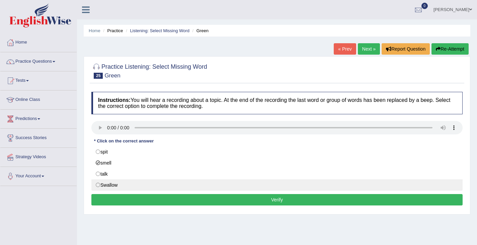
click at [97, 187] on label "Swallow" at bounding box center [276, 184] width 371 height 11
radio input "true"
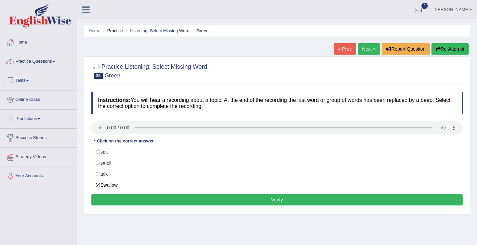
click at [99, 196] on button "Verify" at bounding box center [276, 199] width 371 height 11
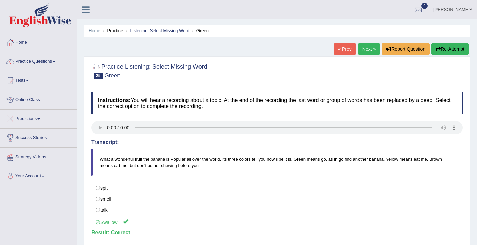
click at [363, 51] on link "Next »" at bounding box center [369, 48] width 22 height 11
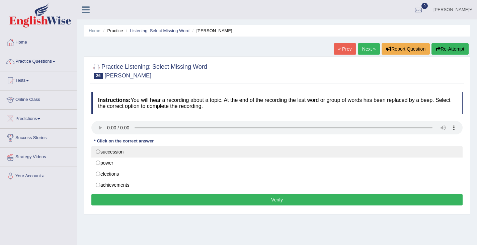
click at [97, 153] on label "succession" at bounding box center [276, 151] width 371 height 11
radio input "true"
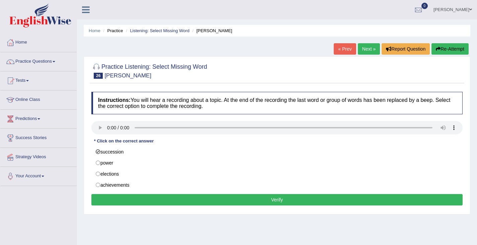
click at [117, 201] on button "Verify" at bounding box center [276, 199] width 371 height 11
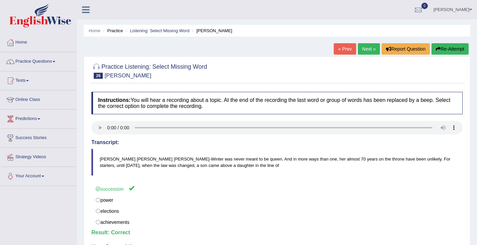
click at [370, 49] on link "Next »" at bounding box center [369, 48] width 22 height 11
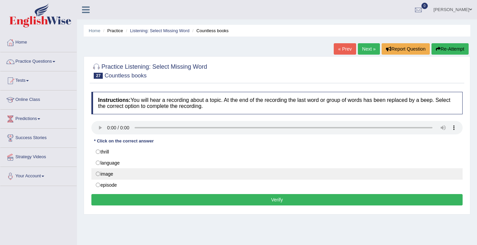
click at [96, 174] on label "image" at bounding box center [276, 173] width 371 height 11
radio input "true"
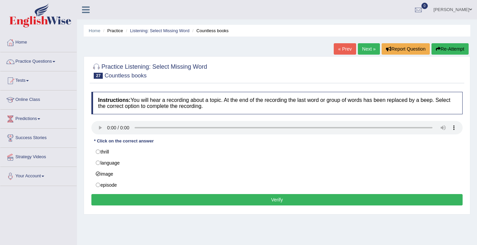
click at [142, 198] on button "Verify" at bounding box center [276, 199] width 371 height 11
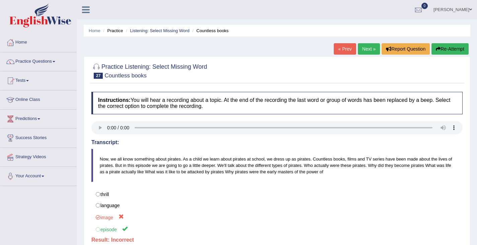
click at [453, 48] on button "Re-Attempt" at bounding box center [450, 48] width 37 height 11
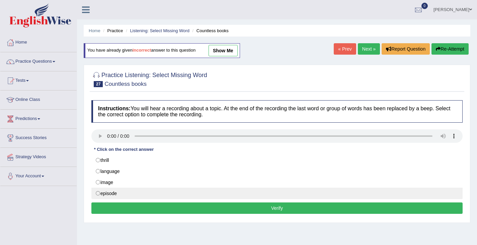
click at [107, 193] on label "episode" at bounding box center [276, 193] width 371 height 11
radio input "true"
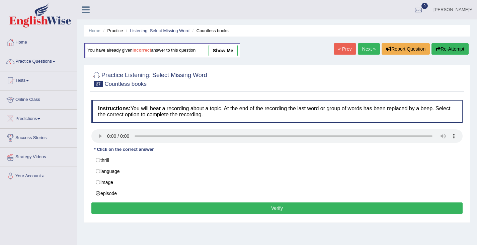
click at [189, 211] on button "Verify" at bounding box center [276, 207] width 371 height 11
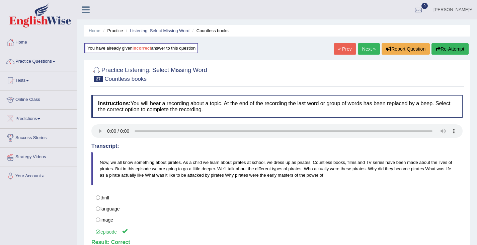
click at [362, 47] on link "Next »" at bounding box center [369, 48] width 22 height 11
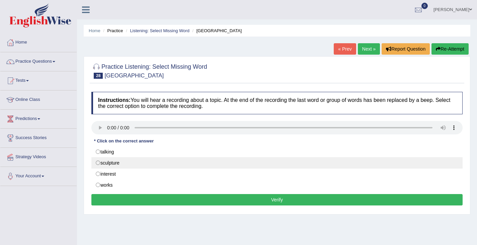
click at [148, 165] on label "sculpture" at bounding box center [276, 162] width 371 height 11
radio input "true"
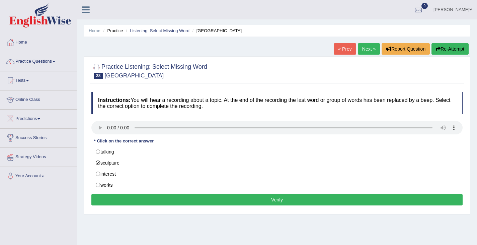
click at [204, 198] on button "Verify" at bounding box center [276, 199] width 371 height 11
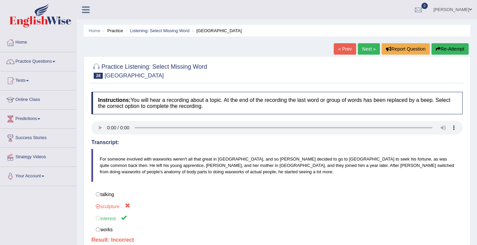
click at [446, 45] on button "Re-Attempt" at bounding box center [450, 48] width 37 height 11
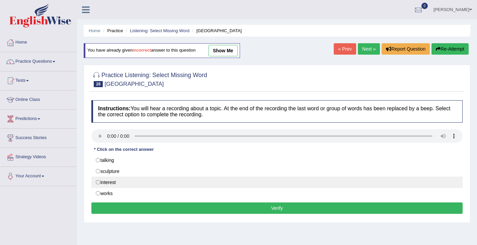
click at [112, 182] on label "interest" at bounding box center [276, 181] width 371 height 11
radio input "true"
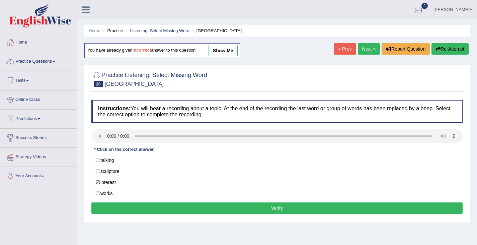
click at [165, 209] on button "Verify" at bounding box center [276, 207] width 371 height 11
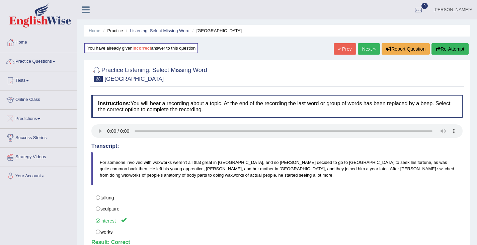
click at [365, 49] on link "Next »" at bounding box center [369, 48] width 22 height 11
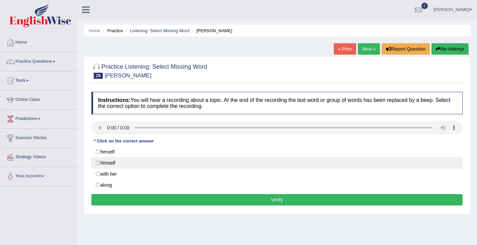
click at [99, 165] on label "himself" at bounding box center [276, 162] width 371 height 11
radio input "true"
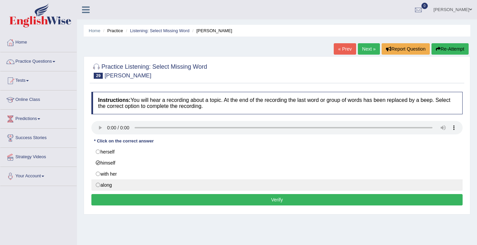
click at [97, 184] on label "along" at bounding box center [276, 184] width 371 height 11
radio input "true"
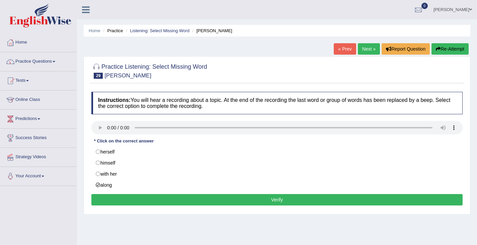
click at [112, 199] on button "Verify" at bounding box center [276, 199] width 371 height 11
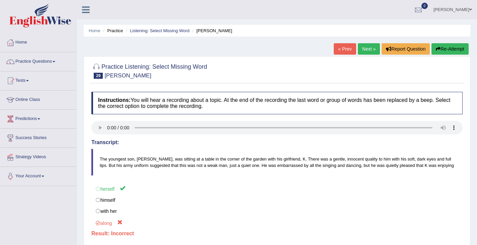
click at [460, 46] on button "Re-Attempt" at bounding box center [450, 48] width 37 height 11
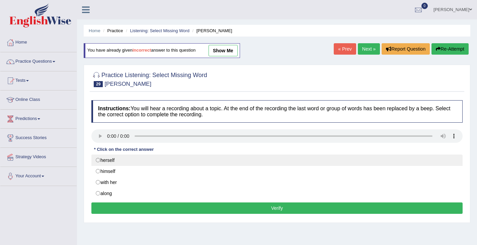
click at [102, 157] on label "herself" at bounding box center [276, 159] width 371 height 11
radio input "true"
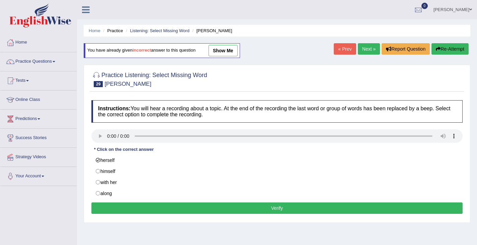
click at [114, 205] on button "Verify" at bounding box center [276, 207] width 371 height 11
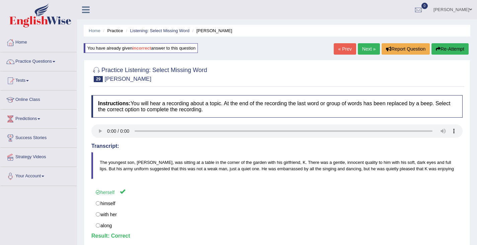
click at [363, 48] on link "Next »" at bounding box center [369, 48] width 22 height 11
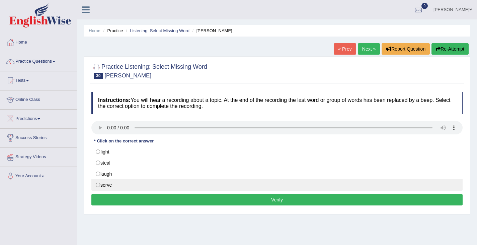
click at [99, 187] on label "serve" at bounding box center [276, 184] width 371 height 11
radio input "true"
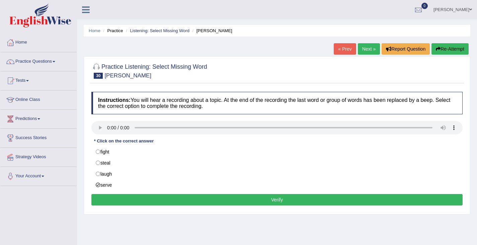
click at [135, 201] on button "Verify" at bounding box center [276, 199] width 371 height 11
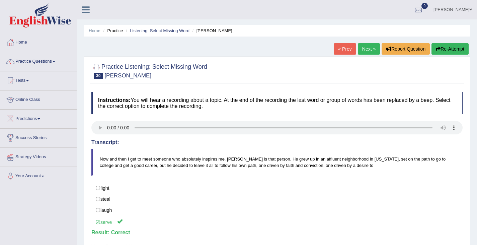
click at [370, 49] on link "Next »" at bounding box center [369, 48] width 22 height 11
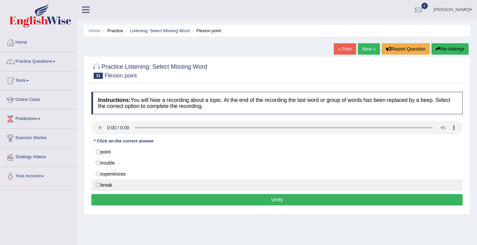
click at [98, 186] on label "break" at bounding box center [276, 184] width 371 height 11
radio input "true"
click at [99, 185] on label "break" at bounding box center [276, 184] width 371 height 11
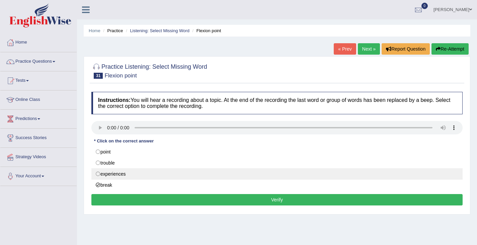
click at [97, 173] on label "experiences" at bounding box center [276, 173] width 371 height 11
radio input "true"
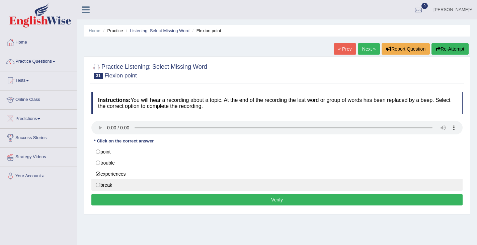
click at [115, 185] on label "break" at bounding box center [276, 184] width 371 height 11
radio input "true"
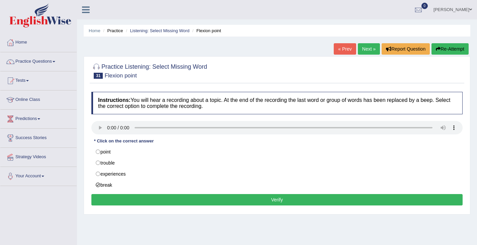
click at [123, 197] on button "Verify" at bounding box center [276, 199] width 371 height 11
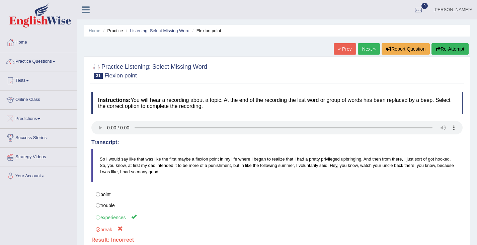
click at [467, 53] on button "Re-Attempt" at bounding box center [450, 48] width 37 height 11
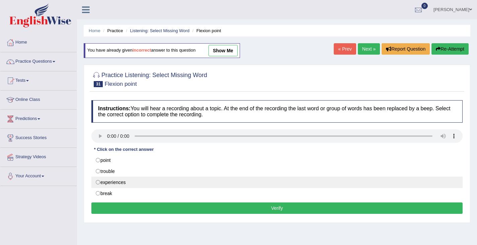
click at [102, 181] on label "experiences" at bounding box center [276, 181] width 371 height 11
radio input "true"
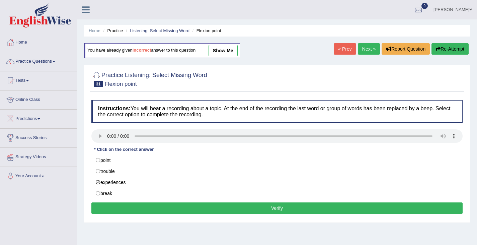
click at [127, 209] on button "Verify" at bounding box center [276, 207] width 371 height 11
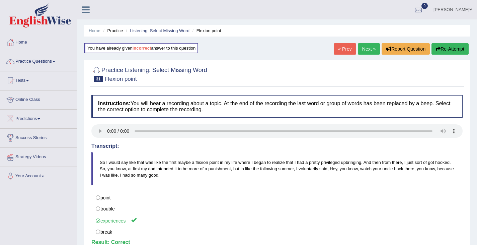
click at [371, 49] on link "Next »" at bounding box center [369, 48] width 22 height 11
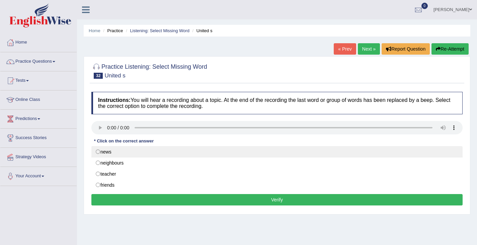
click at [98, 152] on label "news" at bounding box center [276, 151] width 371 height 11
radio input "true"
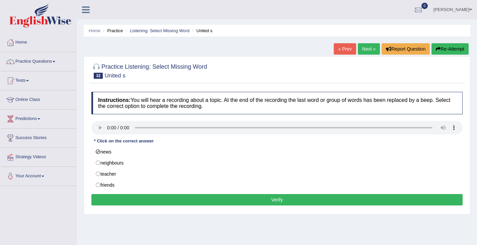
click at [110, 200] on button "Verify" at bounding box center [276, 199] width 371 height 11
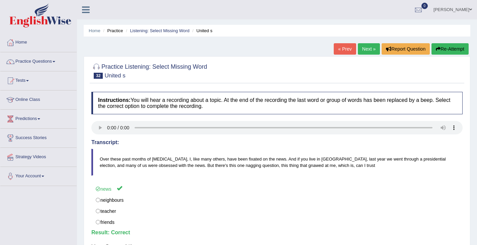
click at [367, 50] on link "Next »" at bounding box center [369, 48] width 22 height 11
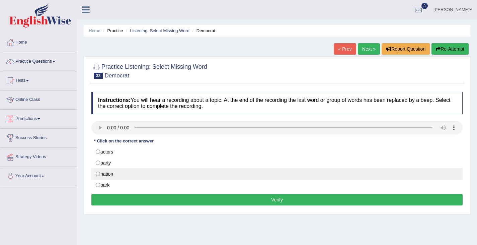
click at [120, 174] on label "nation" at bounding box center [276, 173] width 371 height 11
radio input "true"
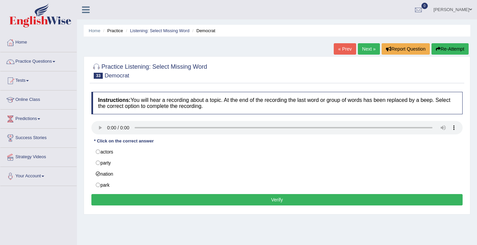
click at [120, 198] on button "Verify" at bounding box center [276, 199] width 371 height 11
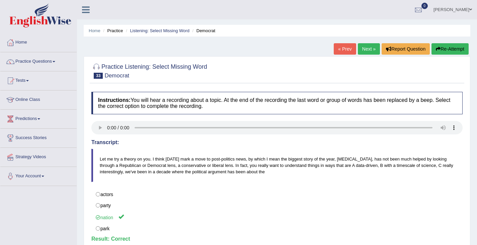
click at [364, 50] on link "Next »" at bounding box center [369, 48] width 22 height 11
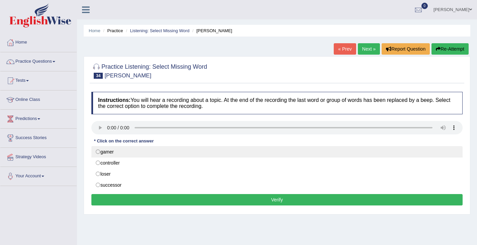
click at [143, 154] on label "gamer" at bounding box center [276, 151] width 371 height 11
radio input "true"
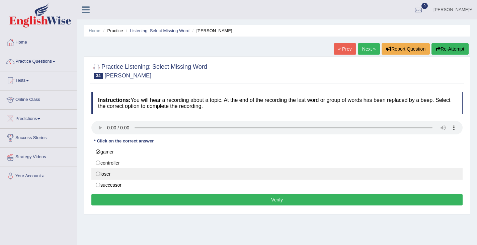
drag, startPoint x: 98, startPoint y: 174, endPoint x: 104, endPoint y: 177, distance: 6.9
click at [98, 174] on label "loser" at bounding box center [276, 173] width 371 height 11
radio input "true"
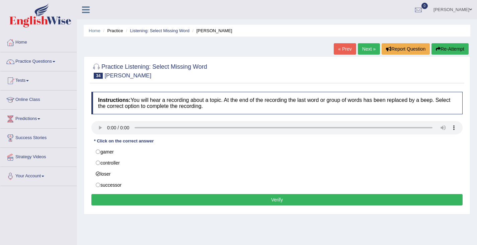
click at [129, 200] on button "Verify" at bounding box center [276, 199] width 371 height 11
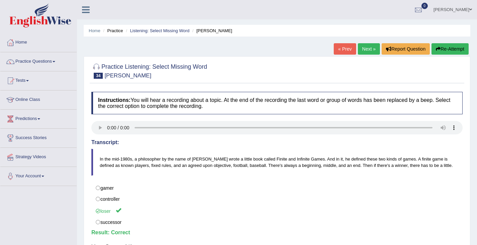
click at [368, 47] on link "Next »" at bounding box center [369, 48] width 22 height 11
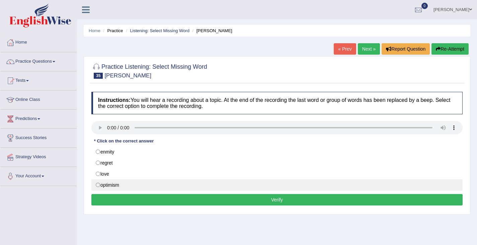
click at [100, 184] on label "optimism" at bounding box center [276, 184] width 371 height 11
radio input "true"
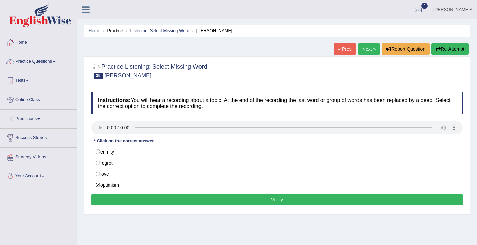
click at [112, 198] on button "Verify" at bounding box center [276, 199] width 371 height 11
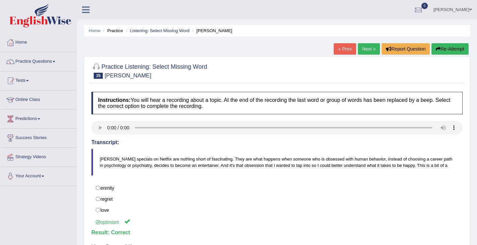
click at [371, 52] on link "Next »" at bounding box center [369, 48] width 22 height 11
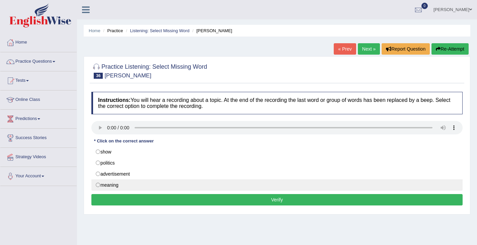
click at [97, 186] on label "meaning" at bounding box center [276, 184] width 371 height 11
radio input "true"
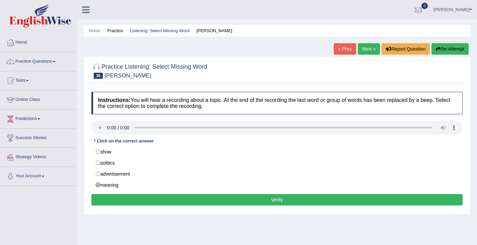
click at [108, 200] on button "Verify" at bounding box center [276, 199] width 371 height 11
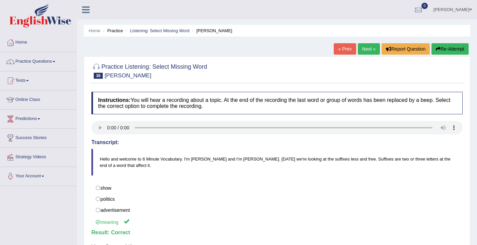
click at [365, 48] on link "Next »" at bounding box center [369, 48] width 22 height 11
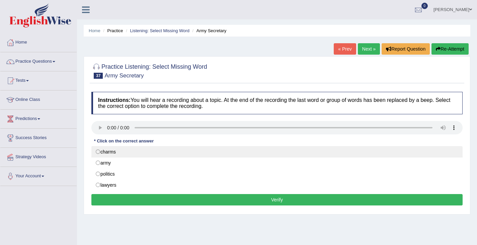
click at [98, 155] on label "charms" at bounding box center [276, 151] width 371 height 11
radio input "true"
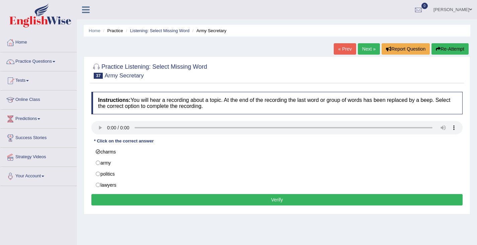
click at [105, 195] on button "Verify" at bounding box center [276, 199] width 371 height 11
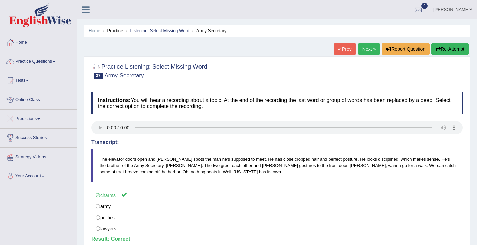
click at [364, 52] on link "Next »" at bounding box center [369, 48] width 22 height 11
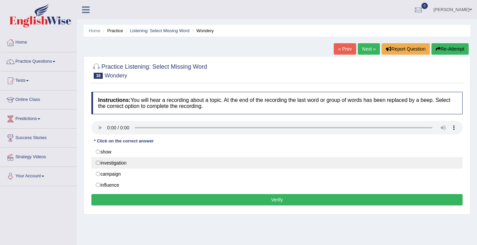
click at [99, 163] on label "investigation" at bounding box center [276, 162] width 371 height 11
radio input "true"
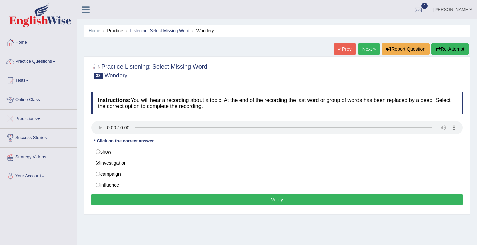
click at [114, 196] on button "Verify" at bounding box center [276, 199] width 371 height 11
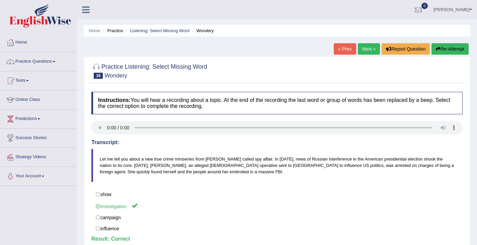
click at [367, 49] on link "Next »" at bounding box center [369, 48] width 22 height 11
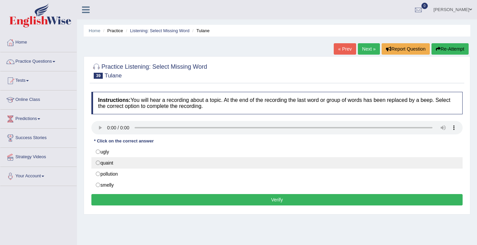
click at [98, 163] on label "quaint" at bounding box center [276, 162] width 371 height 11
radio input "true"
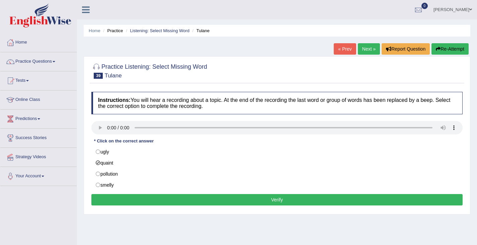
click at [103, 197] on button "Verify" at bounding box center [276, 199] width 371 height 11
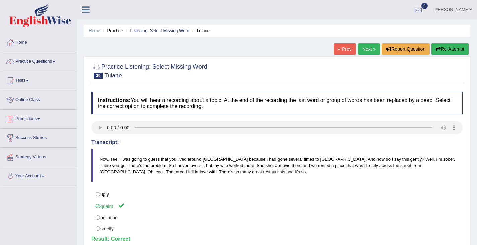
click at [369, 48] on link "Next »" at bounding box center [369, 48] width 22 height 11
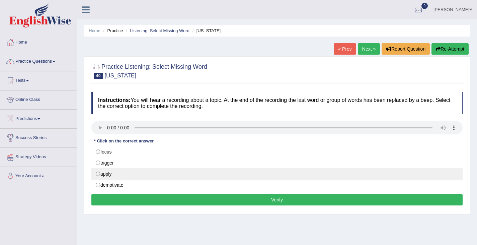
click at [98, 174] on label "apply" at bounding box center [276, 173] width 371 height 11
radio input "true"
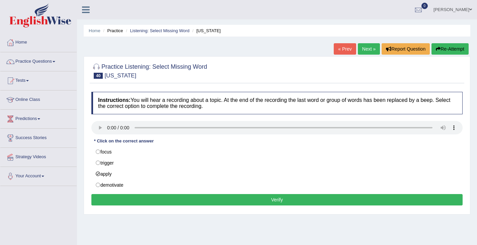
click at [106, 198] on button "Verify" at bounding box center [276, 199] width 371 height 11
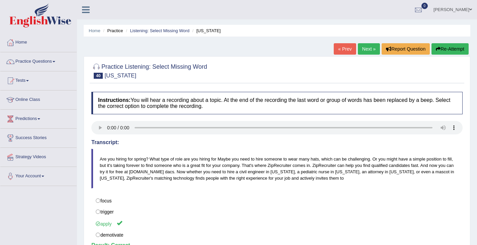
click at [365, 50] on link "Next »" at bounding box center [369, 48] width 22 height 11
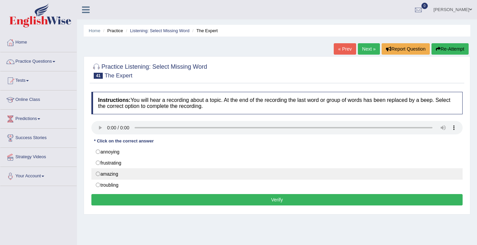
click at [107, 171] on label "amazing" at bounding box center [276, 173] width 371 height 11
radio input "true"
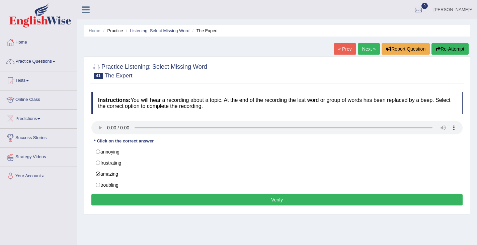
click at [110, 197] on button "Verify" at bounding box center [276, 199] width 371 height 11
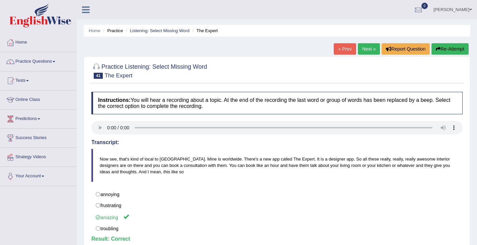
click at [369, 47] on link "Next »" at bounding box center [369, 48] width 22 height 11
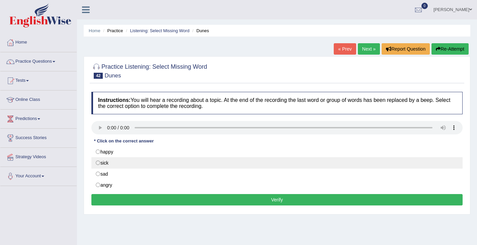
click at [97, 161] on label "sick" at bounding box center [276, 162] width 371 height 11
radio input "true"
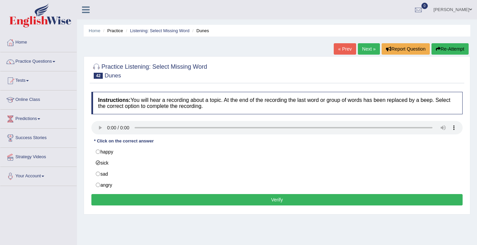
click at [108, 196] on button "Verify" at bounding box center [276, 199] width 371 height 11
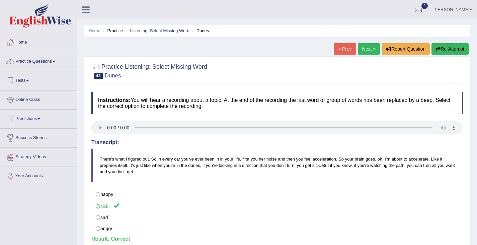
click at [367, 51] on link "Next »" at bounding box center [369, 48] width 22 height 11
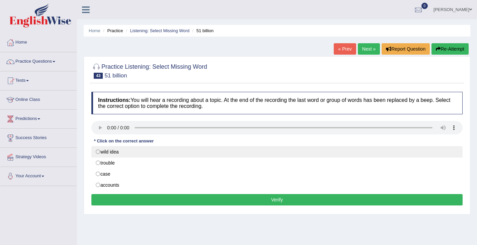
click at [97, 149] on label "wild idea" at bounding box center [276, 151] width 371 height 11
radio input "true"
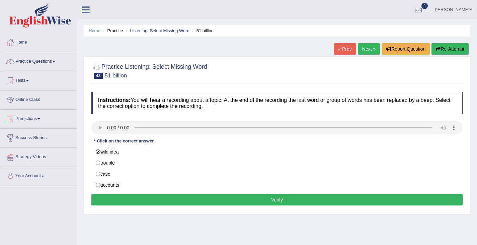
click at [120, 200] on button "Verify" at bounding box center [276, 199] width 371 height 11
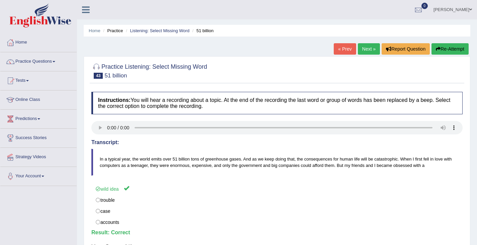
click at [362, 47] on link "Next »" at bounding box center [369, 48] width 22 height 11
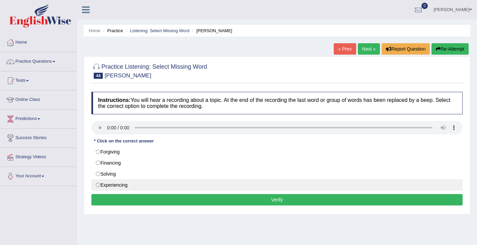
click at [99, 185] on label "Experiencing" at bounding box center [276, 184] width 371 height 11
radio input "true"
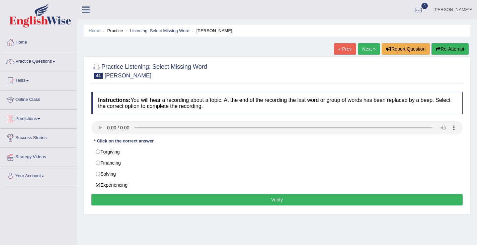
click at [111, 203] on button "Verify" at bounding box center [276, 199] width 371 height 11
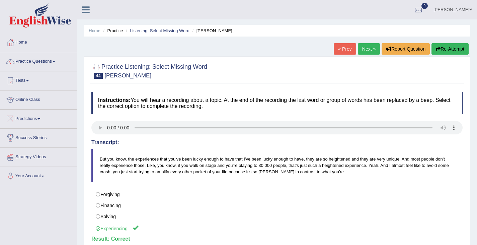
click at [369, 47] on link "Next »" at bounding box center [369, 48] width 22 height 11
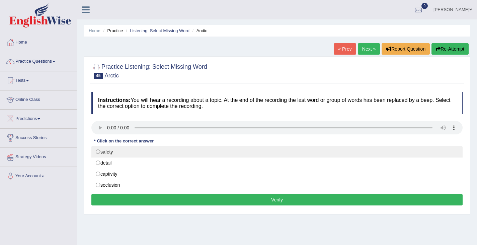
click at [98, 153] on label "safety" at bounding box center [276, 151] width 371 height 11
radio input "true"
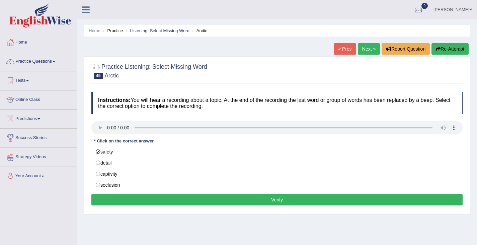
click at [112, 201] on button "Verify" at bounding box center [276, 199] width 371 height 11
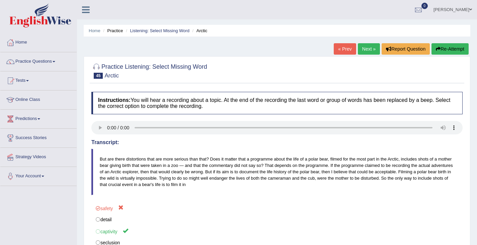
click at [443, 49] on button "Re-Attempt" at bounding box center [450, 48] width 37 height 11
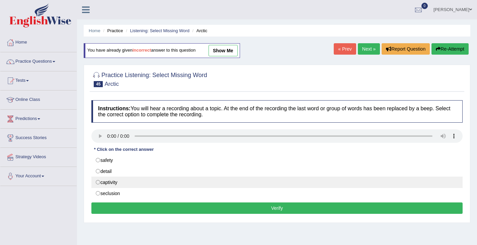
click at [100, 177] on label "captivity" at bounding box center [276, 181] width 371 height 11
radio input "true"
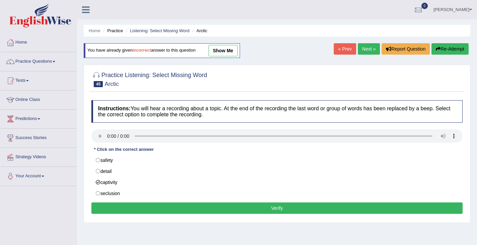
click at [160, 208] on button "Verify" at bounding box center [276, 207] width 371 height 11
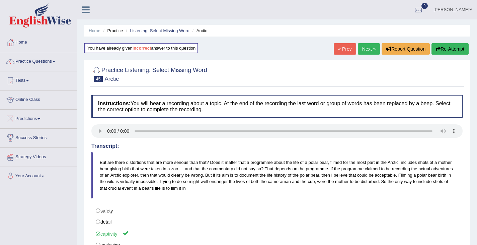
click at [370, 50] on link "Next »" at bounding box center [369, 48] width 22 height 11
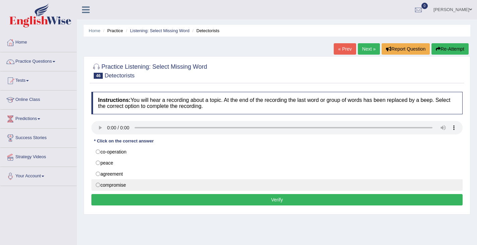
click at [98, 185] on label "compromise" at bounding box center [276, 184] width 371 height 11
radio input "true"
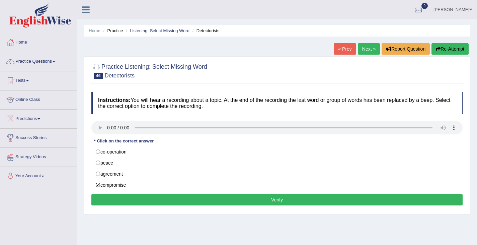
click at [108, 196] on button "Verify" at bounding box center [276, 199] width 371 height 11
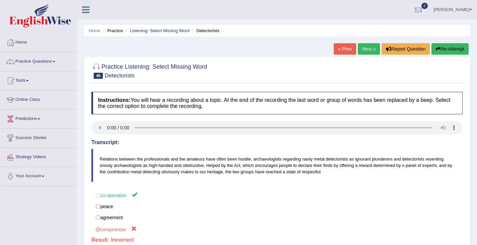
click at [456, 51] on button "Re-Attempt" at bounding box center [450, 48] width 37 height 11
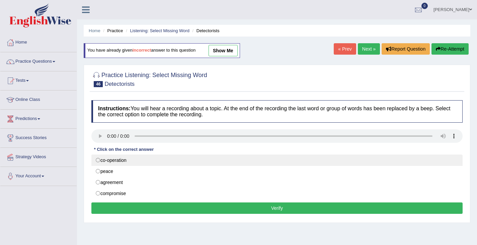
click at [100, 158] on label "co-operation" at bounding box center [276, 159] width 371 height 11
radio input "true"
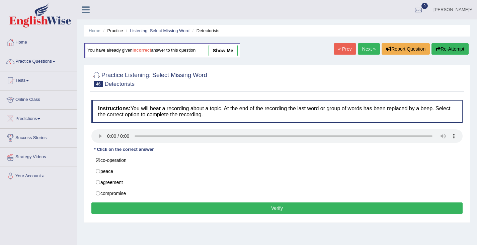
click at [117, 205] on button "Verify" at bounding box center [276, 207] width 371 height 11
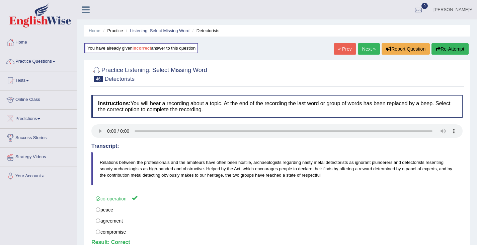
click at [366, 50] on link "Next »" at bounding box center [369, 48] width 22 height 11
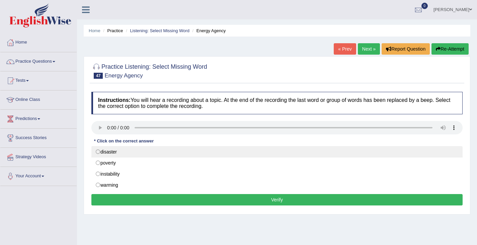
click at [98, 153] on label "disaster" at bounding box center [276, 151] width 371 height 11
radio input "true"
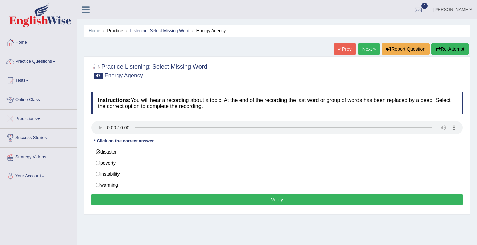
click at [116, 200] on button "Verify" at bounding box center [276, 199] width 371 height 11
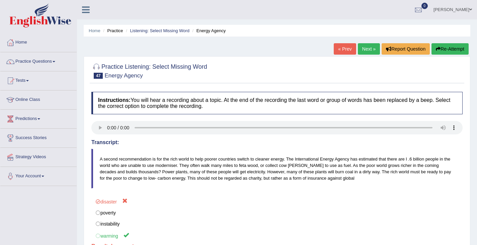
click at [448, 50] on button "Re-Attempt" at bounding box center [450, 48] width 37 height 11
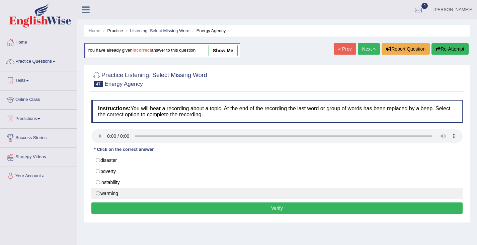
click at [110, 194] on label "warming" at bounding box center [276, 193] width 371 height 11
radio input "true"
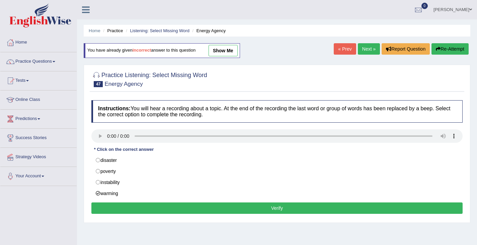
click at [175, 207] on button "Verify" at bounding box center [276, 207] width 371 height 11
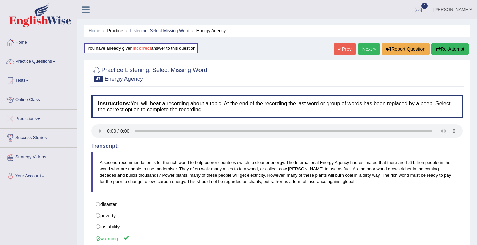
click at [369, 47] on link "Next »" at bounding box center [369, 48] width 22 height 11
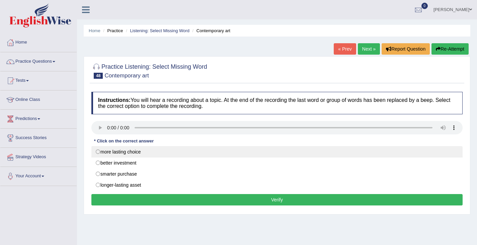
click at [100, 154] on label "more lasting choice" at bounding box center [276, 151] width 371 height 11
radio input "true"
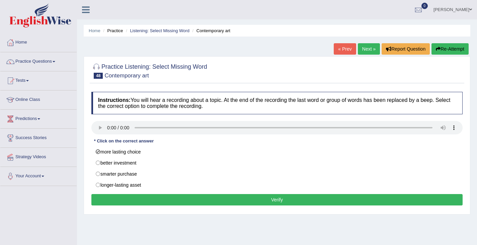
click at [120, 199] on button "Verify" at bounding box center [276, 199] width 371 height 11
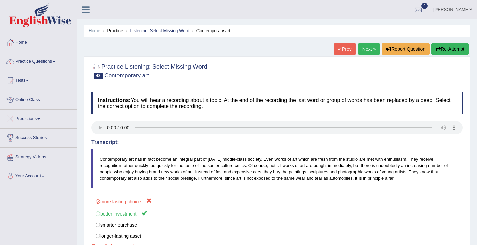
click at [448, 48] on button "Re-Attempt" at bounding box center [450, 48] width 37 height 11
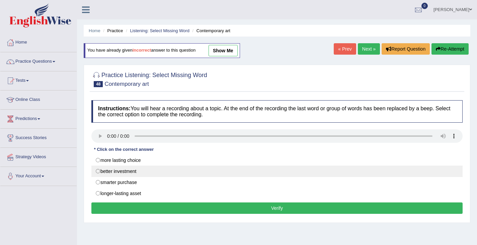
click at [125, 172] on label "better investment" at bounding box center [276, 170] width 371 height 11
radio input "true"
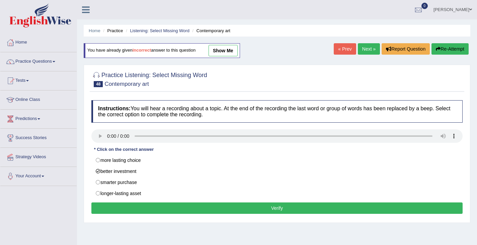
click at [143, 212] on button "Verify" at bounding box center [276, 207] width 371 height 11
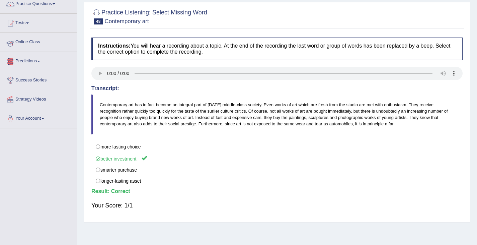
scroll to position [40, 0]
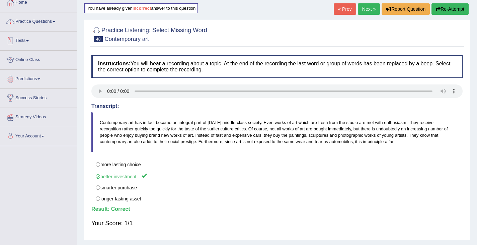
click at [28, 19] on link "Practice Questions" at bounding box center [38, 20] width 76 height 17
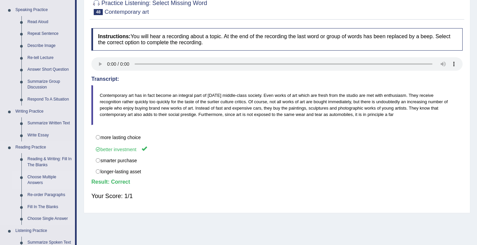
scroll to position [73, 0]
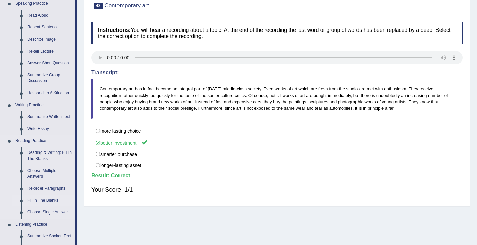
click at [44, 202] on link "Fill In The Blanks" at bounding box center [49, 201] width 51 height 12
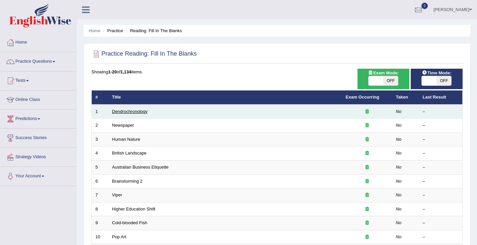
click at [137, 113] on link "Dendrochronology" at bounding box center [129, 111] width 35 height 5
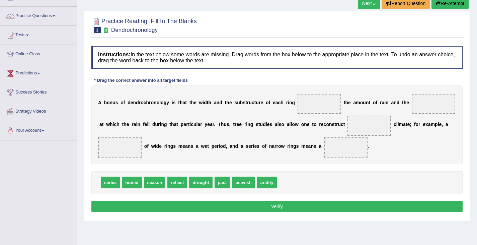
scroll to position [33, 0]
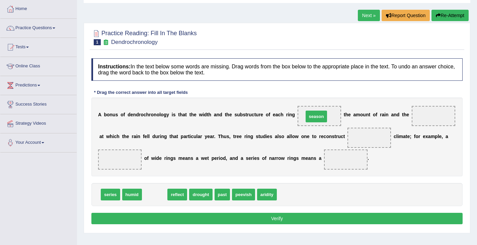
drag, startPoint x: 153, startPoint y: 197, endPoint x: 314, endPoint y: 119, distance: 179.6
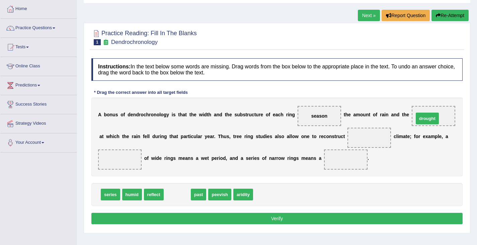
drag, startPoint x: 178, startPoint y: 197, endPoint x: 429, endPoint y: 120, distance: 262.1
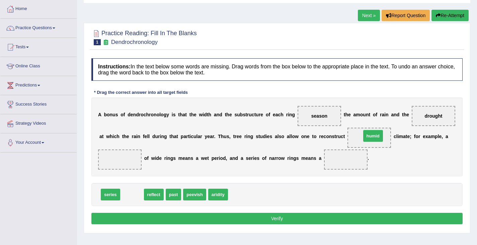
drag, startPoint x: 135, startPoint y: 197, endPoint x: 376, endPoint y: 138, distance: 248.1
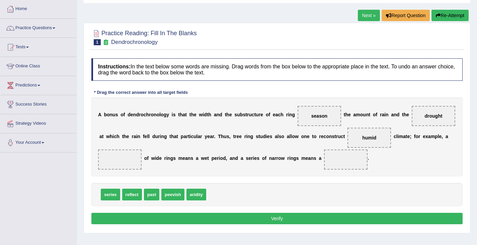
click at [199, 198] on span "aridity" at bounding box center [197, 195] width 20 height 12
drag, startPoint x: 199, startPoint y: 198, endPoint x: 130, endPoint y: 163, distance: 77.1
drag, startPoint x: 168, startPoint y: 197, endPoint x: 349, endPoint y: 164, distance: 183.2
click at [267, 218] on button "Verify" at bounding box center [276, 218] width 371 height 11
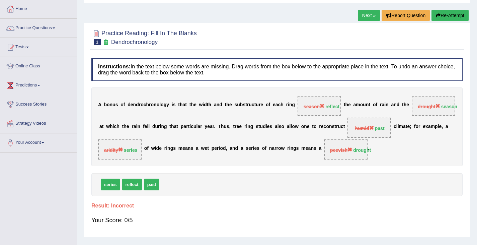
click at [360, 15] on link "Next »" at bounding box center [369, 15] width 22 height 11
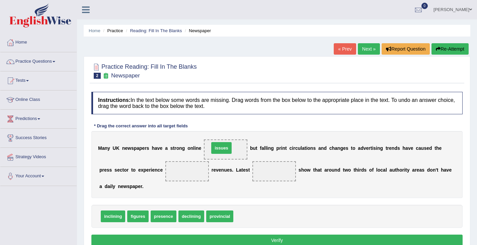
drag, startPoint x: 244, startPoint y: 217, endPoint x: 220, endPoint y: 149, distance: 72.4
drag, startPoint x: 192, startPoint y: 217, endPoint x: 189, endPoint y: 168, distance: 48.7
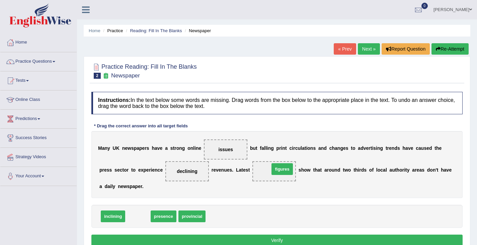
drag, startPoint x: 140, startPoint y: 217, endPoint x: 281, endPoint y: 171, distance: 148.6
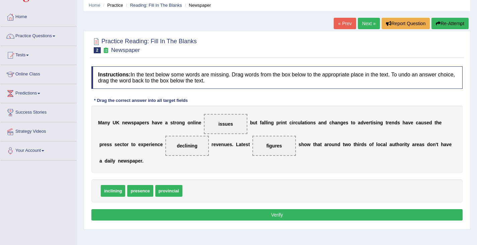
scroll to position [33, 0]
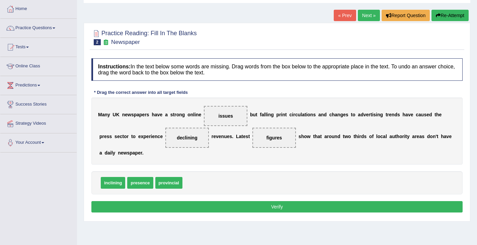
click at [216, 205] on button "Verify" at bounding box center [276, 206] width 371 height 11
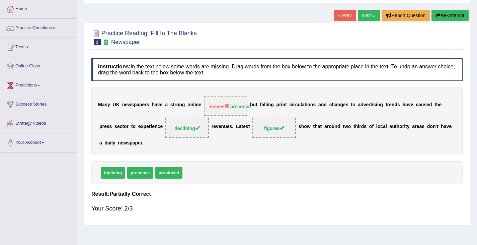
click at [363, 17] on link "Next »" at bounding box center [369, 15] width 22 height 11
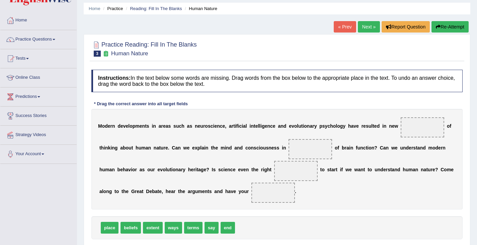
scroll to position [33, 0]
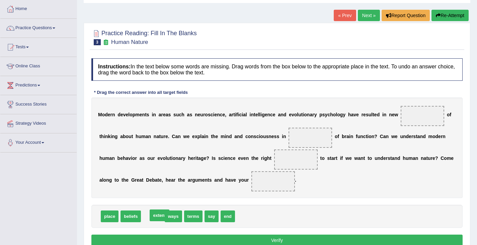
drag, startPoint x: 150, startPoint y: 217, endPoint x: 157, endPoint y: 216, distance: 7.2
drag, startPoint x: 151, startPoint y: 218, endPoint x: 426, endPoint y: 119, distance: 291.9
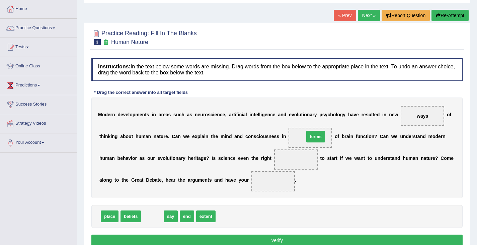
drag, startPoint x: 155, startPoint y: 217, endPoint x: 318, endPoint y: 137, distance: 181.8
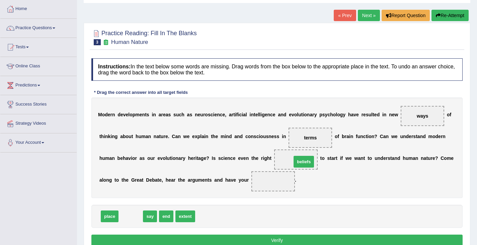
drag, startPoint x: 134, startPoint y: 217, endPoint x: 307, endPoint y: 163, distance: 181.5
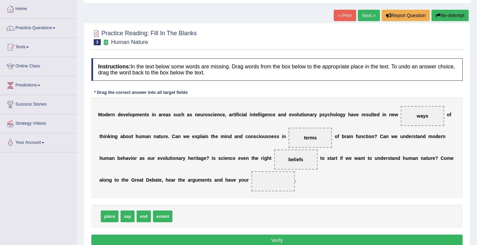
drag, startPoint x: 294, startPoint y: 157, endPoint x: 245, endPoint y: 192, distance: 60.5
click at [244, 193] on div "M o d e r n d e v e l o p m e n t s i n a r e a s s u c h a s n e u r o s c i e…" at bounding box center [276, 147] width 371 height 100
drag, startPoint x: 297, startPoint y: 158, endPoint x: 225, endPoint y: 230, distance: 101.8
drag, startPoint x: 142, startPoint y: 216, endPoint x: 292, endPoint y: 158, distance: 160.7
drag, startPoint x: 300, startPoint y: 160, endPoint x: 275, endPoint y: 211, distance: 56.6
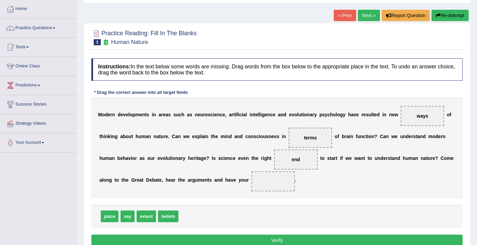
click at [275, 211] on div "Instructions: In the text below some words are missing. Drag words from the box…" at bounding box center [277, 153] width 375 height 196
drag, startPoint x: 298, startPoint y: 156, endPoint x: 284, endPoint y: 171, distance: 20.2
click at [282, 178] on div "M o d e r n d e v e l o p m e n t s i n a r e a s s u c h a s n e u r o s c i e…" at bounding box center [276, 147] width 371 height 100
drag, startPoint x: 295, startPoint y: 160, endPoint x: 273, endPoint y: 181, distance: 30.3
drag, startPoint x: 107, startPoint y: 217, endPoint x: 293, endPoint y: 164, distance: 192.8
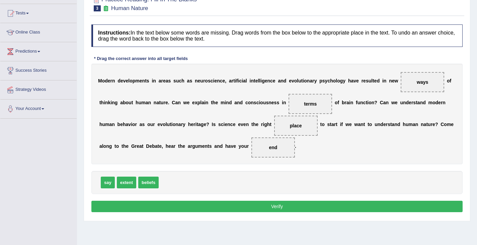
scroll to position [100, 0]
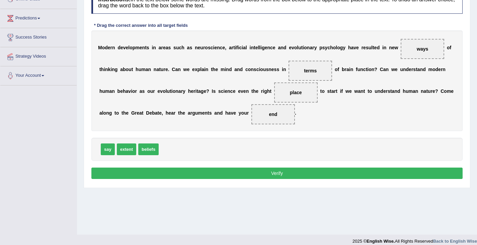
click at [222, 171] on button "Verify" at bounding box center [276, 172] width 371 height 11
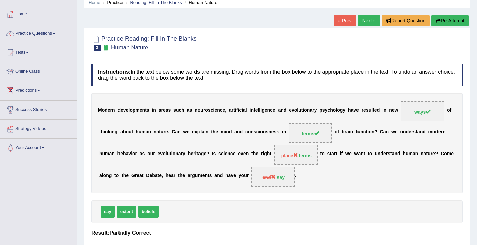
scroll to position [0, 0]
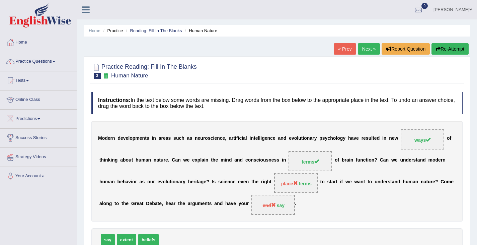
click at [367, 51] on link "Next »" at bounding box center [369, 48] width 22 height 11
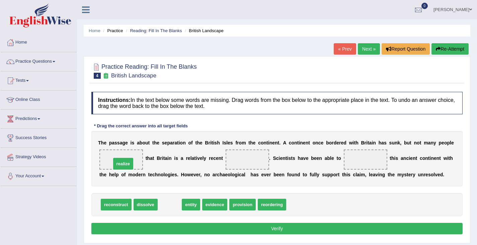
drag, startPoint x: 167, startPoint y: 208, endPoint x: 121, endPoint y: 167, distance: 61.9
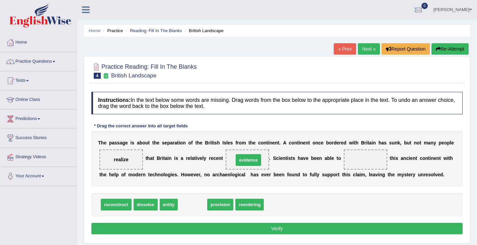
drag, startPoint x: 187, startPoint y: 209, endPoint x: 243, endPoint y: 164, distance: 71.5
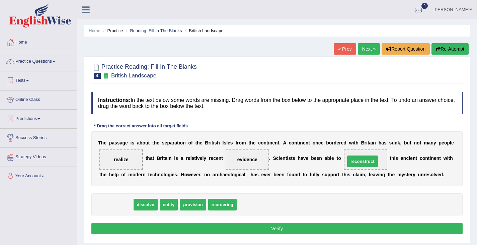
drag, startPoint x: 113, startPoint y: 206, endPoint x: 359, endPoint y: 162, distance: 250.2
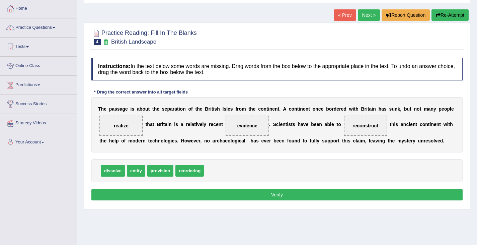
scroll to position [67, 0]
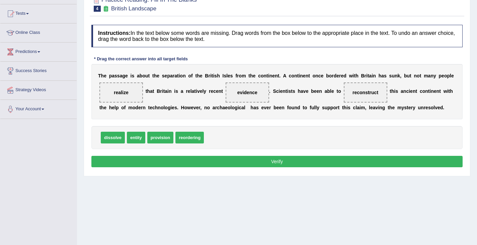
click at [264, 165] on button "Verify" at bounding box center [276, 161] width 371 height 11
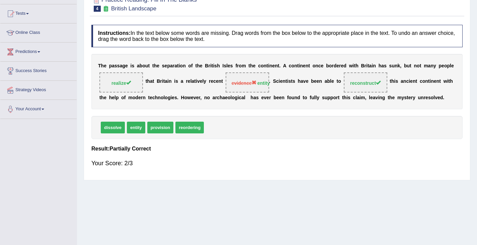
scroll to position [0, 0]
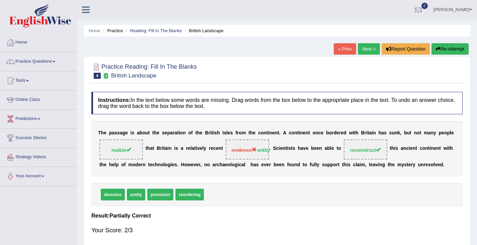
click at [368, 52] on link "Next »" at bounding box center [369, 48] width 22 height 11
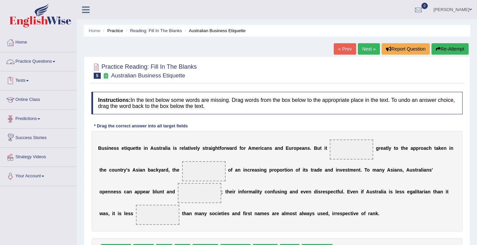
click at [56, 61] on link "Practice Questions" at bounding box center [38, 60] width 76 height 17
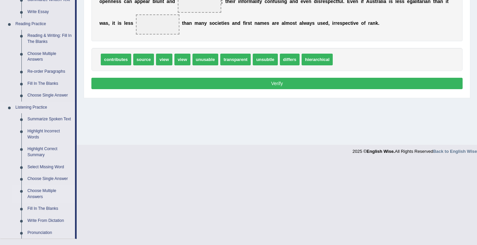
scroll to position [201, 0]
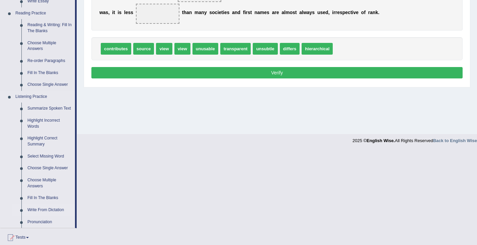
click at [45, 210] on link "Write From Dictation" at bounding box center [49, 210] width 51 height 12
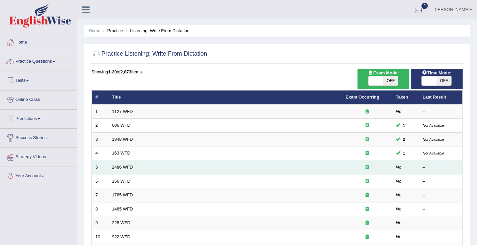
click at [128, 169] on link "2486 WFD" at bounding box center [122, 166] width 21 height 5
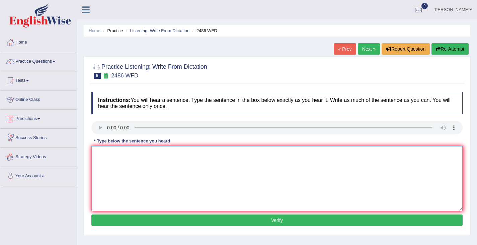
click at [113, 158] on textarea at bounding box center [276, 178] width 371 height 65
click at [127, 155] on textarea "It is quite clearthat our facial expressions is deffirent accross the world." at bounding box center [276, 178] width 371 height 65
type textarea "It is quite clearthat our facial expressions is deffirent accross the world."
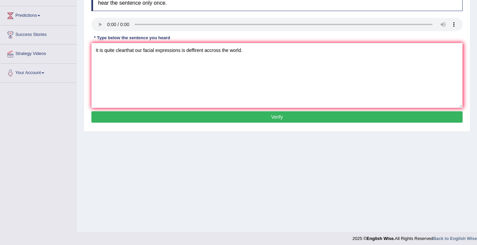
scroll to position [107, 0]
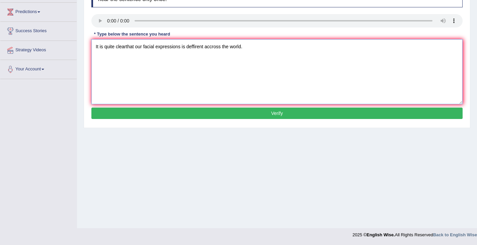
click at [125, 49] on textarea "It is quite clearthat our facial expressions is deffirent accross the world." at bounding box center [276, 71] width 371 height 65
type textarea "It is quite clear that our facial expressions is deffirent accross the world."
click at [250, 113] on button "Verify" at bounding box center [276, 112] width 371 height 11
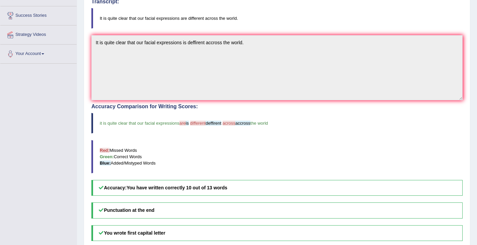
scroll to position [0, 0]
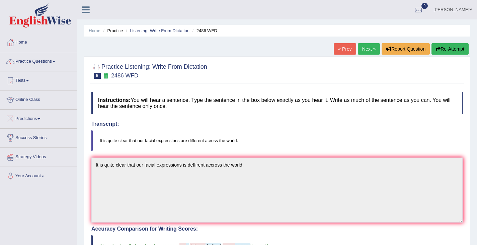
click at [362, 52] on link "Next »" at bounding box center [369, 48] width 22 height 11
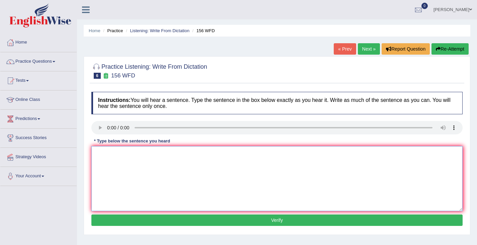
click at [110, 156] on textarea at bounding box center [276, 178] width 371 height 65
type textarea "All our assignments are due by [DATE]."
click at [172, 222] on button "Verify" at bounding box center [276, 219] width 371 height 11
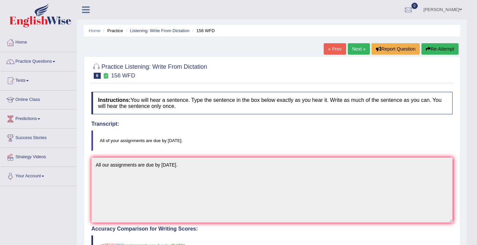
click at [353, 51] on link "Next »" at bounding box center [359, 48] width 22 height 11
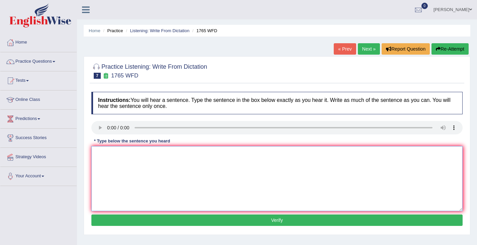
drag, startPoint x: 113, startPoint y: 168, endPoint x: 155, endPoint y: 161, distance: 42.5
click at [113, 168] on textarea at bounding box center [276, 178] width 371 height 65
click at [117, 163] on textarea at bounding box center [276, 178] width 371 height 65
type textarea "Applications for must be completed two months in advance."
click at [145, 220] on button "Verify" at bounding box center [276, 219] width 371 height 11
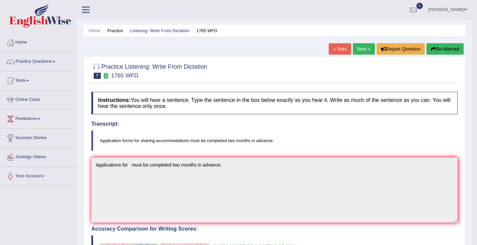
click at [360, 48] on link "Next »" at bounding box center [364, 48] width 22 height 11
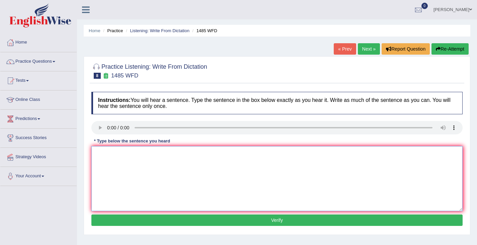
click at [98, 153] on textarea at bounding box center [276, 178] width 371 height 65
type textarea "course work given students for chance in exploring the subjects."
click at [276, 221] on button "Verify" at bounding box center [276, 219] width 371 height 11
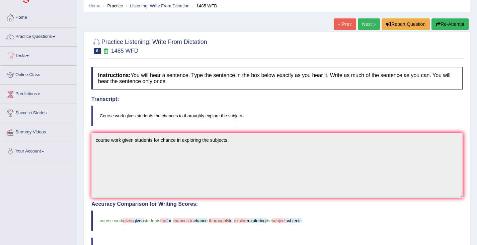
scroll to position [22, 0]
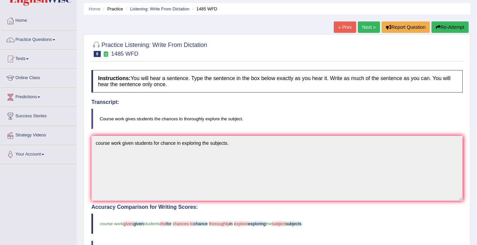
click at [367, 27] on link "Next »" at bounding box center [369, 26] width 22 height 11
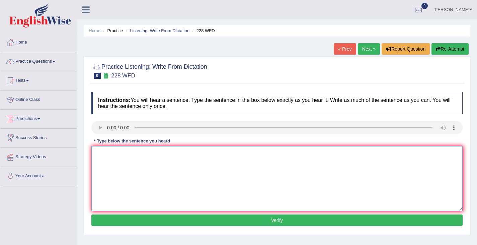
click at [108, 151] on textarea at bounding box center [276, 178] width 371 height 65
type textarea "Computer science become a popular university degree course."
click at [247, 222] on button "Verify" at bounding box center [276, 219] width 371 height 11
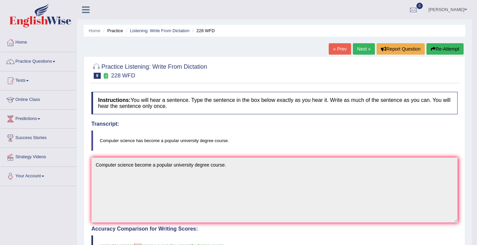
click at [360, 50] on link "Next »" at bounding box center [364, 48] width 22 height 11
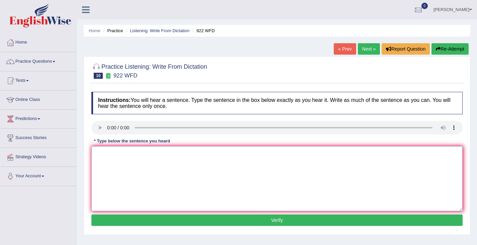
click at [101, 160] on textarea at bounding box center [276, 178] width 371 height 65
type textarea "Students in attending the computer course must register first."
click at [232, 221] on button "Verify" at bounding box center [276, 219] width 371 height 11
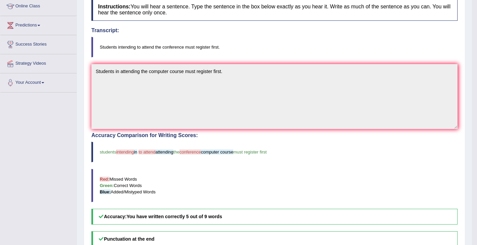
scroll to position [22, 0]
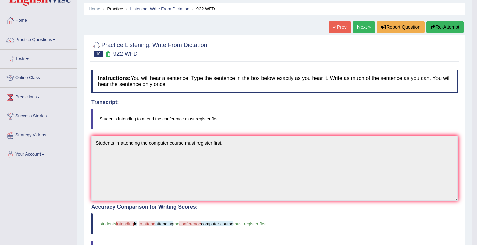
click at [360, 24] on link "Next »" at bounding box center [364, 26] width 22 height 11
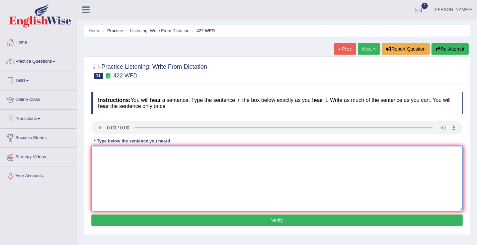
click at [101, 167] on textarea at bounding box center [276, 178] width 371 height 65
click at [170, 155] on textarea "The most important details detailed in this course are missing" at bounding box center [276, 178] width 371 height 65
click at [168, 155] on textarea "The most important details detailed in this course are missing" at bounding box center [276, 178] width 371 height 65
click at [238, 155] on textarea "The most important details detailed detail in this course are missing" at bounding box center [276, 178] width 371 height 65
type textarea "The most important details detailed detail in this course are missing."
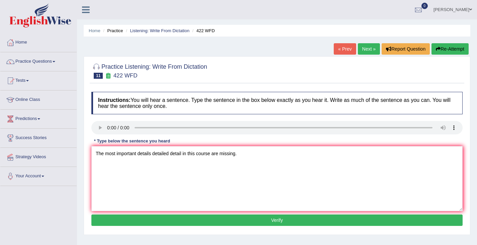
click at [247, 221] on button "Verify" at bounding box center [276, 219] width 371 height 11
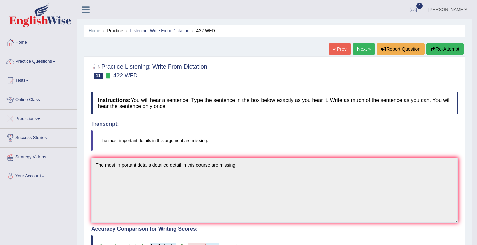
click at [357, 49] on link "Next »" at bounding box center [364, 48] width 22 height 11
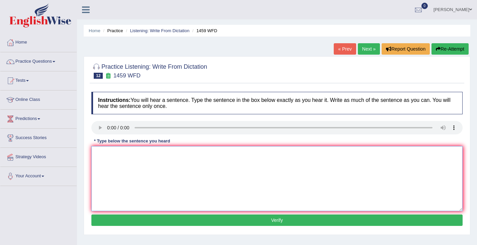
click at [96, 154] on textarea at bounding box center [276, 178] width 371 height 65
click at [102, 152] on textarea "ALl experience and procedure has been outlined outline the laboratory." at bounding box center [276, 178] width 371 height 65
type textarea "All experience and procedure has been outlined outline the laboratory."
click at [227, 221] on button "Verify" at bounding box center [276, 219] width 371 height 11
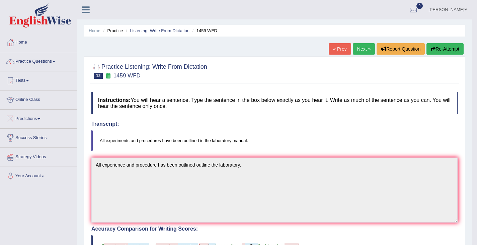
click at [359, 48] on link "Next »" at bounding box center [364, 48] width 22 height 11
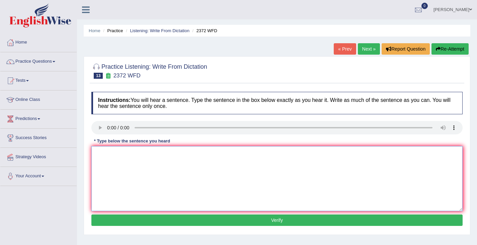
click at [98, 162] on textarea at bounding box center [276, 178] width 371 height 65
click at [167, 154] on textarea "We must hand in our assignments at the end of the semester." at bounding box center [276, 178] width 371 height 65
type textarea "We must hand in our assignments assignment at the end of the semester."
click at [196, 222] on button "Verify" at bounding box center [276, 219] width 371 height 11
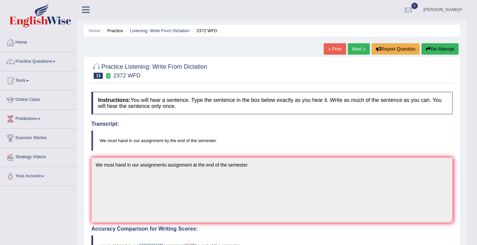
click at [353, 52] on link "Next »" at bounding box center [359, 48] width 22 height 11
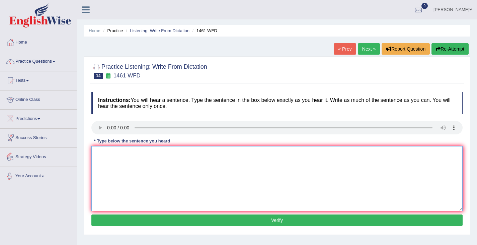
click at [102, 154] on textarea at bounding box center [276, 178] width 371 height 65
click at [149, 154] on textarea "My sister run runs a busiuness abiout toys." at bounding box center [276, 178] width 371 height 65
click at [164, 154] on textarea "My sister run runs a business abiout toys." at bounding box center [276, 178] width 371 height 65
type textarea "My sister run runs a business about toys."
click at [162, 219] on button "Verify" at bounding box center [276, 219] width 371 height 11
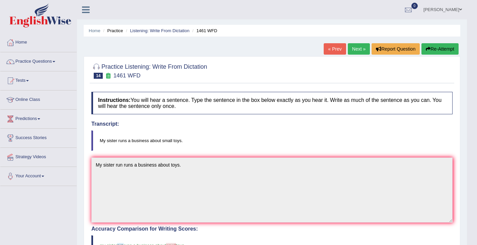
click at [358, 51] on link "Next »" at bounding box center [359, 48] width 22 height 11
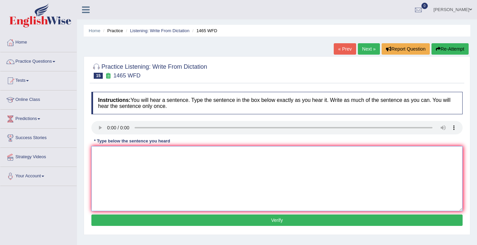
click at [102, 160] on textarea at bounding box center [276, 178] width 371 height 65
type textarea "y"
type textarea "You can find a complaint form on the website."
click at [155, 222] on button "Verify" at bounding box center [276, 219] width 371 height 11
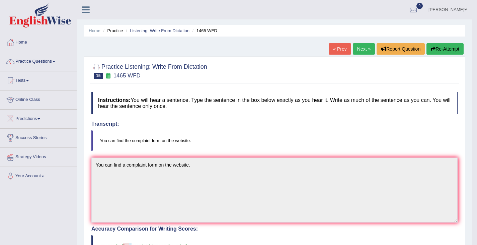
click at [357, 50] on link "Next »" at bounding box center [364, 48] width 22 height 11
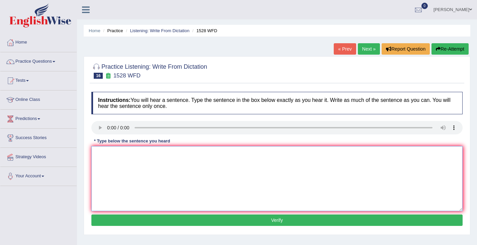
click at [106, 162] on textarea at bounding box center [276, 178] width 371 height 65
type textarea "We are looking in a new method of being practical in engaging."
drag, startPoint x: 180, startPoint y: 219, endPoint x: 179, endPoint y: 212, distance: 7.1
click at [180, 219] on button "Verify" at bounding box center [276, 219] width 371 height 11
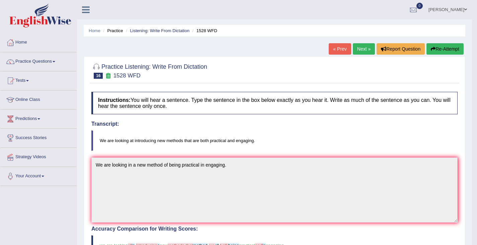
click at [364, 47] on link "Next »" at bounding box center [364, 48] width 22 height 11
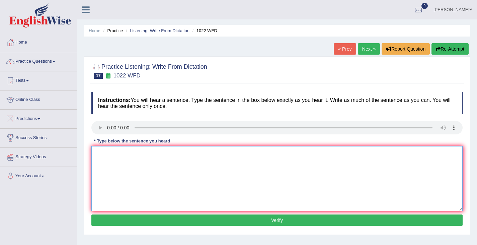
click at [101, 162] on textarea at bounding box center [276, 178] width 371 height 65
click at [180, 153] on textarea "Mathematic procedures and providing for understanding and analyzing date." at bounding box center [276, 178] width 371 height 65
type textarea "Mathematic procedures and providing for understanding and analyzing date."
click at [190, 222] on button "Verify" at bounding box center [276, 219] width 371 height 11
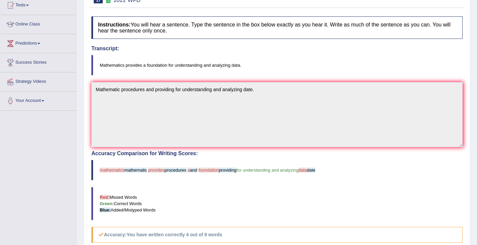
scroll to position [33, 0]
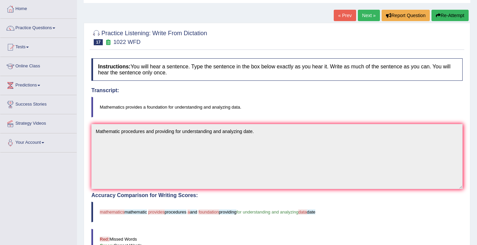
click at [368, 16] on link "Next »" at bounding box center [369, 15] width 22 height 11
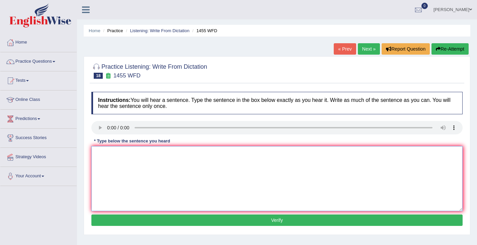
click at [119, 151] on textarea at bounding box center [276, 178] width 371 height 65
click at [155, 153] on textarea "You must wear a hard hat in a construction site" at bounding box center [276, 178] width 371 height 65
type textarea "You must wear a hard hat in on a construction site"
click at [214, 221] on button "Verify" at bounding box center [276, 219] width 371 height 11
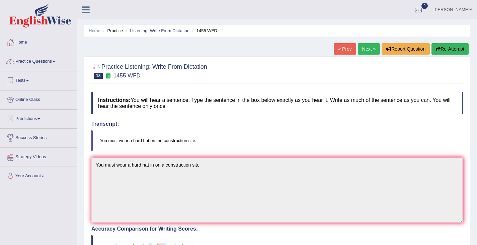
click at [371, 50] on link "Next »" at bounding box center [369, 48] width 22 height 11
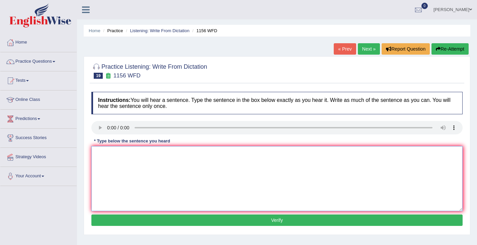
drag, startPoint x: 100, startPoint y: 160, endPoint x: 113, endPoint y: 145, distance: 19.9
click at [100, 160] on textarea at bounding box center [276, 178] width 371 height 65
click at [200, 153] on textarea "Chemical reaction occur when substance combine or changed change." at bounding box center [276, 178] width 371 height 65
type textarea "Chemical reaction occur when substance combine combined or changed change."
click at [238, 219] on button "Verify" at bounding box center [276, 219] width 371 height 11
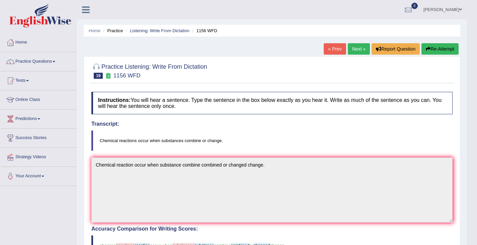
click at [358, 49] on link "Next »" at bounding box center [359, 48] width 22 height 11
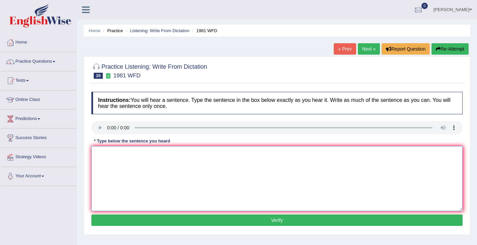
click at [105, 158] on textarea at bounding box center [276, 178] width 371 height 65
click at [137, 155] on textarea "All of your argument must" at bounding box center [276, 178] width 371 height 65
click at [161, 158] on textarea "All of your arguments must" at bounding box center [276, 178] width 371 height 65
type textarea "All of your arguments must be supported by evidence or errilevant theories."
click at [262, 219] on button "Verify" at bounding box center [276, 219] width 371 height 11
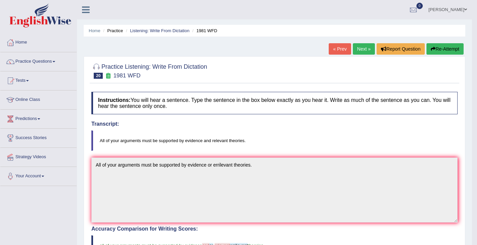
click at [356, 50] on link "Next »" at bounding box center [364, 48] width 22 height 11
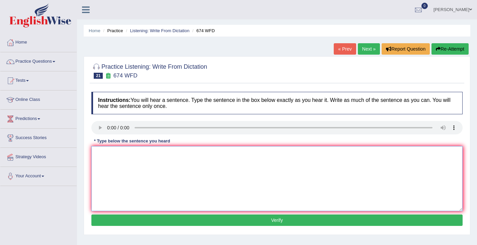
click at [107, 158] on textarea at bounding box center [276, 178] width 371 height 65
click at [138, 154] on textarea "An employment rate has fallen in his heart leven in years." at bounding box center [276, 178] width 371 height 65
click at [208, 154] on textarea "An employment rate rates has fallen in his heart leven in years." at bounding box center [276, 178] width 371 height 65
drag, startPoint x: 194, startPoint y: 154, endPoint x: 184, endPoint y: 152, distance: 10.5
click at [184, 152] on textarea "An employment rate rates has fallen in his heart level in years." at bounding box center [276, 178] width 371 height 65
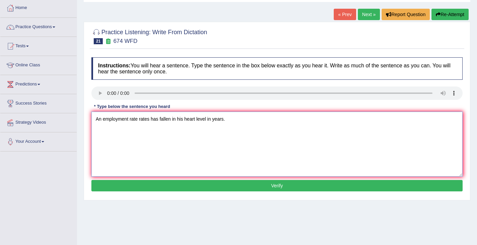
scroll to position [100, 0]
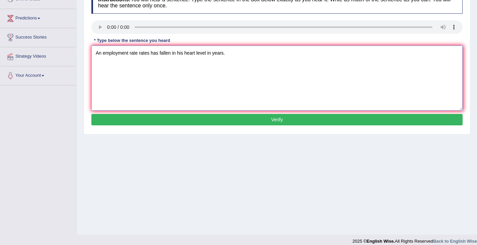
type textarea "An employment rate rates has fallen in his heart level in years."
click at [268, 123] on button "Verify" at bounding box center [276, 119] width 371 height 11
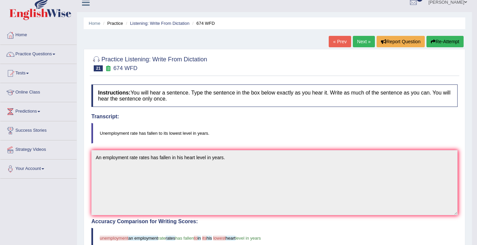
scroll to position [0, 0]
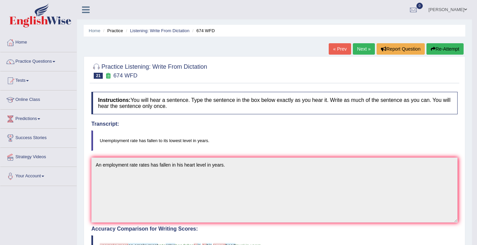
click at [359, 49] on link "Next »" at bounding box center [364, 48] width 22 height 11
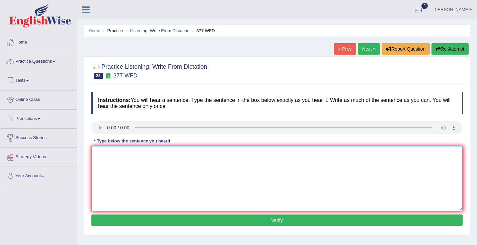
click at [98, 153] on textarea at bounding box center [276, 178] width 371 height 65
click at [181, 155] on textarea "The department has a higher proportions of post graduate students" at bounding box center [276, 178] width 371 height 65
click at [237, 152] on textarea "The department has a higher proportions proportion of post graduate students" at bounding box center [276, 178] width 371 height 65
click at [238, 155] on textarea "The department has a higher proportions proportion of post graduate students" at bounding box center [276, 178] width 371 height 65
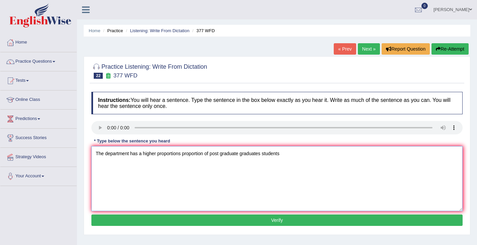
click at [289, 156] on textarea "The department has a higher proportions proportion of post graduate graduates s…" at bounding box center [276, 178] width 371 height 65
type textarea "The department has a higher proportions proportion of post graduate graduates s…"
click at [215, 220] on button "Verify" at bounding box center [276, 219] width 371 height 11
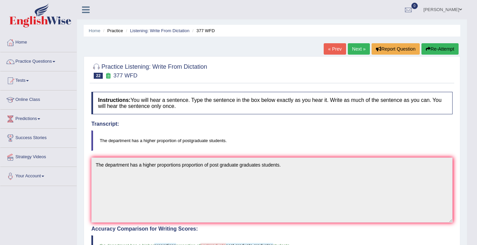
click at [350, 49] on link "Next »" at bounding box center [359, 48] width 22 height 11
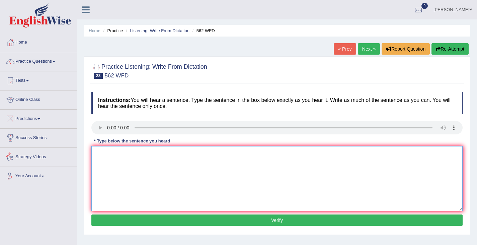
click at [106, 157] on textarea at bounding box center [276, 178] width 371 height 65
type textarea "The gaph between the rich and the poor does not decrease."
click at [147, 217] on button "Verify" at bounding box center [276, 219] width 371 height 11
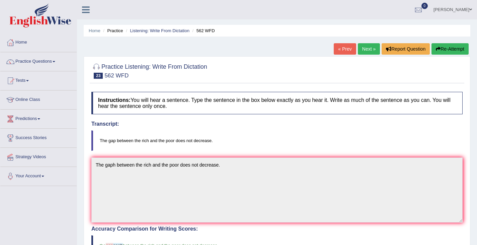
click at [371, 48] on link "Next »" at bounding box center [369, 48] width 22 height 11
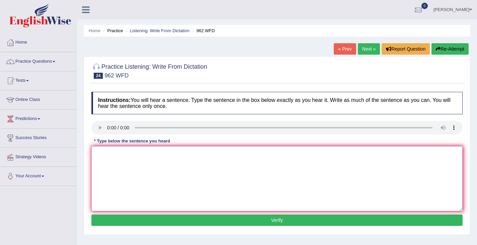
drag, startPoint x: 92, startPoint y: 168, endPoint x: 98, endPoint y: 161, distance: 10.0
click at [93, 168] on textarea at bounding box center [276, 178] width 371 height 65
click at [149, 154] on textarea "If you have any question about the exam please raise your hand." at bounding box center [276, 178] width 371 height 65
type textarea "If you have any question questions about the exam please raise your hand."
click at [238, 219] on button "Verify" at bounding box center [276, 219] width 371 height 11
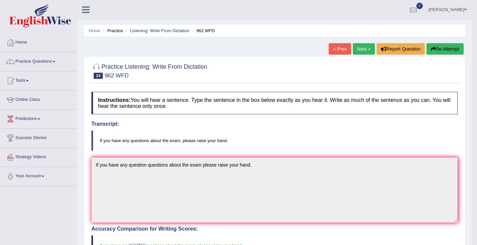
click at [364, 50] on link "Next »" at bounding box center [364, 48] width 22 height 11
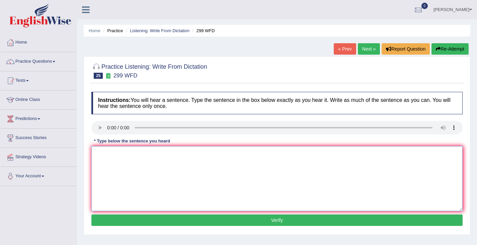
click at [116, 167] on textarea at bounding box center [276, 178] width 371 height 65
type textarea "Students relative will be visiting classess with voting forms."
click at [206, 218] on button "Verify" at bounding box center [276, 219] width 371 height 11
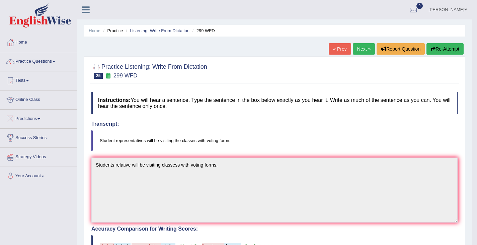
click at [360, 48] on link "Next »" at bounding box center [364, 48] width 22 height 11
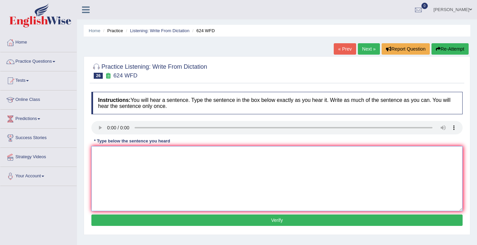
click at [104, 160] on textarea at bounding box center [276, 178] width 371 height 65
type textarea "Our courses help to improved improve the independent learning skills."
click at [212, 218] on button "Verify" at bounding box center [276, 219] width 371 height 11
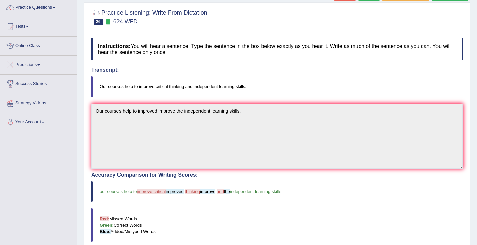
scroll to position [33, 0]
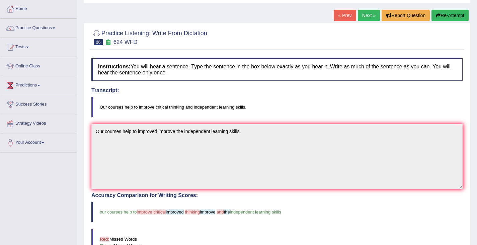
click at [365, 18] on link "Next »" at bounding box center [369, 15] width 22 height 11
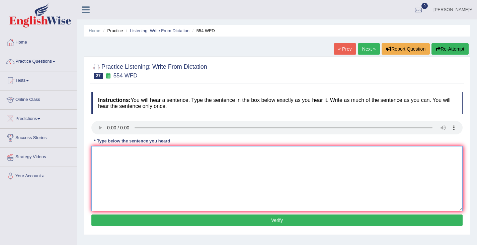
click at [117, 167] on textarea at bounding box center [276, 178] width 371 height 65
type textarea "E"
type textarea "We are able to work in a team."
click at [115, 221] on button "Verify" at bounding box center [276, 219] width 371 height 11
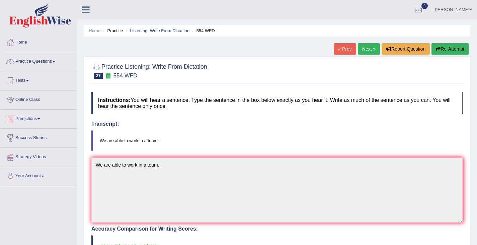
click at [368, 49] on link "Next »" at bounding box center [369, 48] width 22 height 11
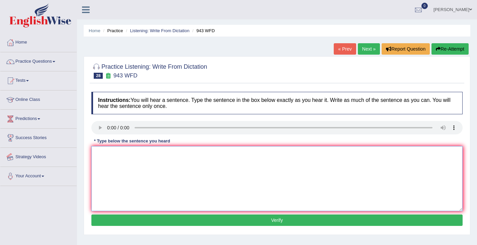
click at [98, 162] on textarea at bounding box center [276, 178] width 371 height 65
click at [194, 154] on textarea "Farming method accross the world have develop recently" at bounding box center [276, 178] width 371 height 65
click at [129, 152] on textarea "Farming method accross the world have develop developed recently" at bounding box center [276, 178] width 371 height 65
click at [260, 155] on textarea "Farming method methods accross the world have develop developed recently" at bounding box center [276, 178] width 371 height 65
type textarea "Farming method methods accross the world have develop developed recently."
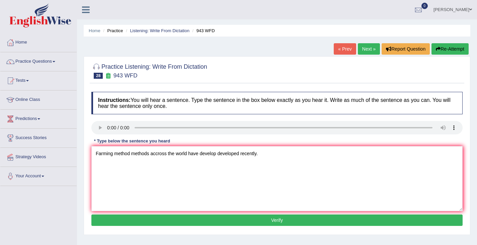
click at [238, 218] on button "Verify" at bounding box center [276, 219] width 371 height 11
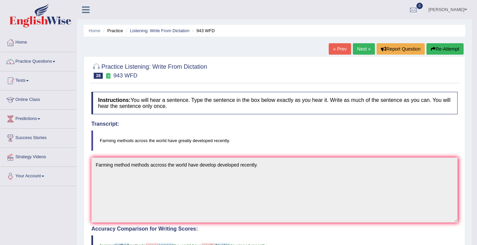
click at [364, 48] on link "Next »" at bounding box center [364, 48] width 22 height 11
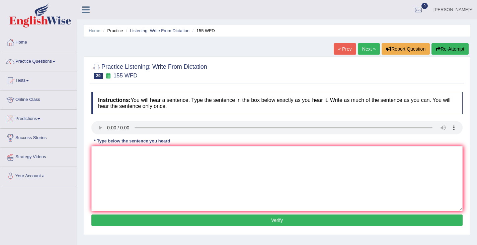
click at [0, 55] on div "Home Practice Questions Speaking Practice Read Aloud Repeat Sentence Describe I…" at bounding box center [38, 109] width 86 height 153
click at [53, 61] on link "Practice Questions" at bounding box center [38, 60] width 76 height 17
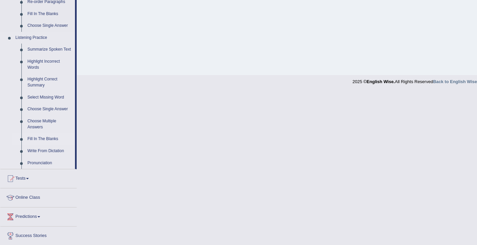
scroll to position [268, 0]
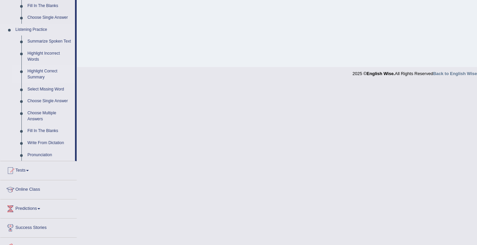
click at [50, 74] on link "Highlight Correct Summary" at bounding box center [49, 74] width 51 height 18
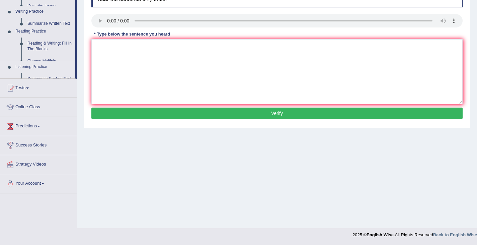
scroll to position [107, 0]
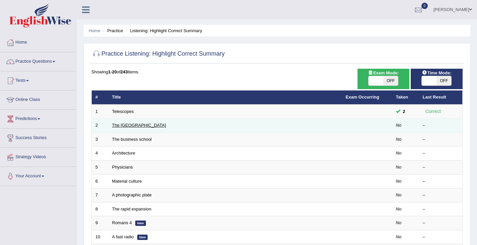
click at [132, 124] on link "The United States" at bounding box center [139, 125] width 54 height 5
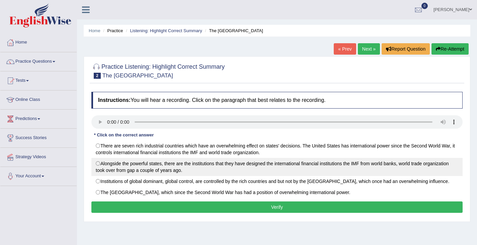
click at [99, 163] on label "Alongside the powerful states, there are the institutions that they have design…" at bounding box center [276, 167] width 371 height 18
radio input "true"
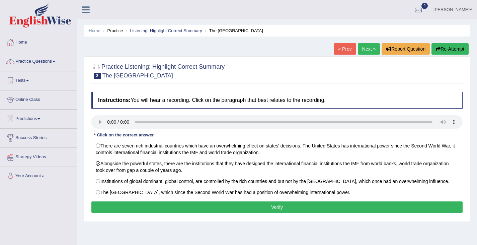
click at [115, 205] on button "Verify" at bounding box center [276, 206] width 371 height 11
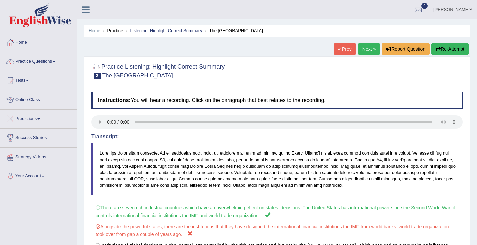
click at [366, 47] on link "Next »" at bounding box center [369, 48] width 22 height 11
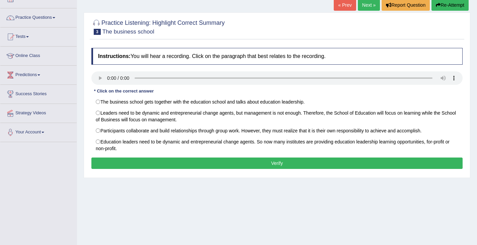
scroll to position [40, 0]
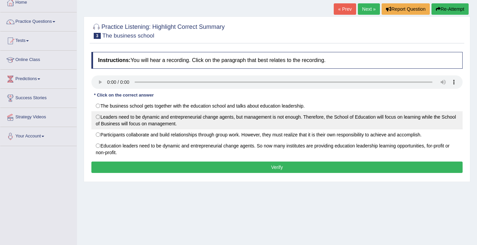
click at [98, 117] on label "Leaders need to be dynamic and entrepreneurial change agents, but management is…" at bounding box center [276, 120] width 371 height 18
radio input "true"
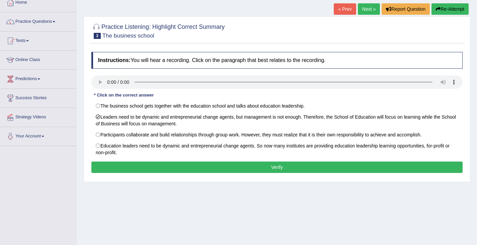
click at [134, 166] on button "Verify" at bounding box center [276, 166] width 371 height 11
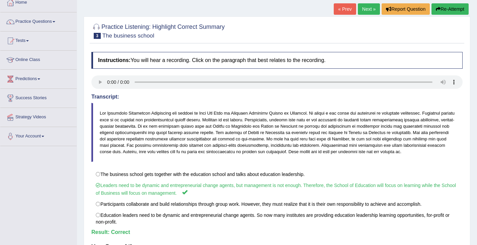
click at [364, 11] on link "Next »" at bounding box center [369, 8] width 22 height 11
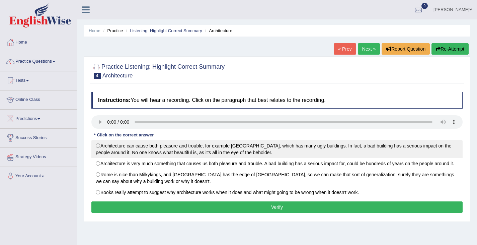
click at [98, 146] on label "Architecture can cause both pleasure and trouble, for example [GEOGRAPHIC_DATA]…" at bounding box center [276, 149] width 371 height 18
radio input "true"
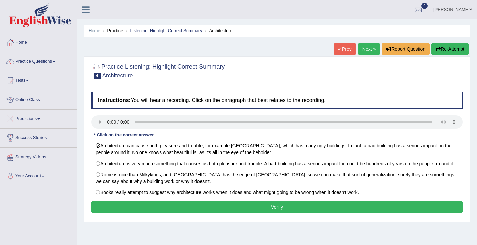
click at [117, 206] on button "Verify" at bounding box center [276, 206] width 371 height 11
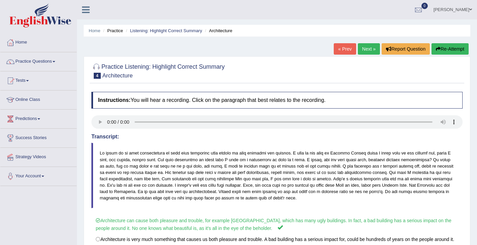
click at [365, 49] on link "Next »" at bounding box center [369, 48] width 22 height 11
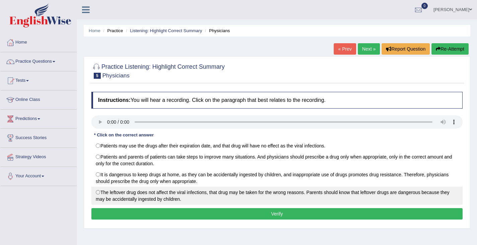
click at [98, 191] on label "The leftover drug does not affect the viral infections, that drug may be taken …" at bounding box center [276, 196] width 371 height 18
radio input "true"
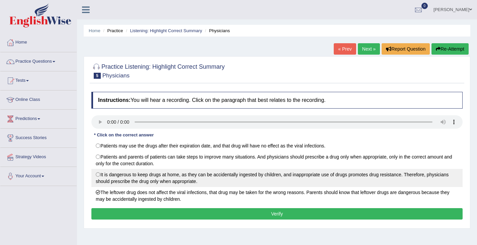
click at [97, 174] on label "It is dangerous to keep drugs at home, as they can be accidentally ingested by …" at bounding box center [276, 178] width 371 height 18
radio input "true"
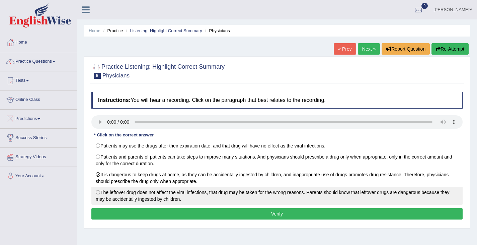
click at [95, 194] on label "The leftover drug does not affect the viral infections, that drug may be taken …" at bounding box center [276, 196] width 371 height 18
radio input "true"
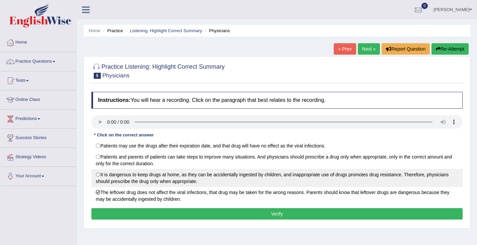
click at [100, 170] on label "It is dangerous to keep drugs at home, as they can be accidentally ingested by …" at bounding box center [276, 178] width 371 height 18
radio input "true"
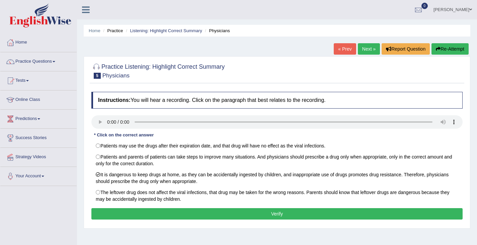
click at [144, 211] on button "Verify" at bounding box center [276, 213] width 371 height 11
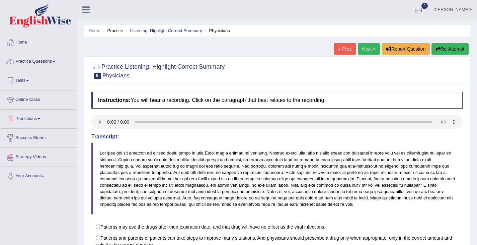
click at [367, 50] on link "Next »" at bounding box center [369, 48] width 22 height 11
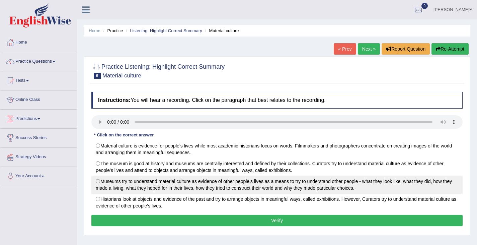
click at [102, 180] on label "Museums try to understand material culture as evidence of other people’s lives …" at bounding box center [276, 184] width 371 height 18
radio input "true"
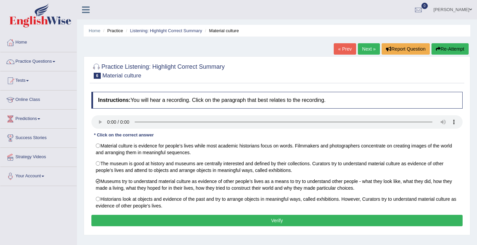
click at [244, 220] on button "Verify" at bounding box center [276, 220] width 371 height 11
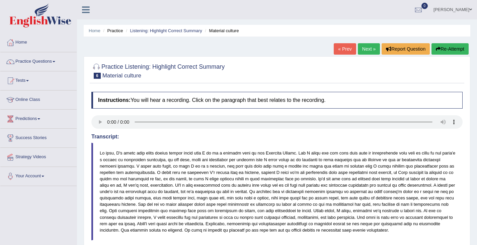
click at [361, 50] on link "Next »" at bounding box center [369, 48] width 22 height 11
